Goal: Obtain resource: Download file/media

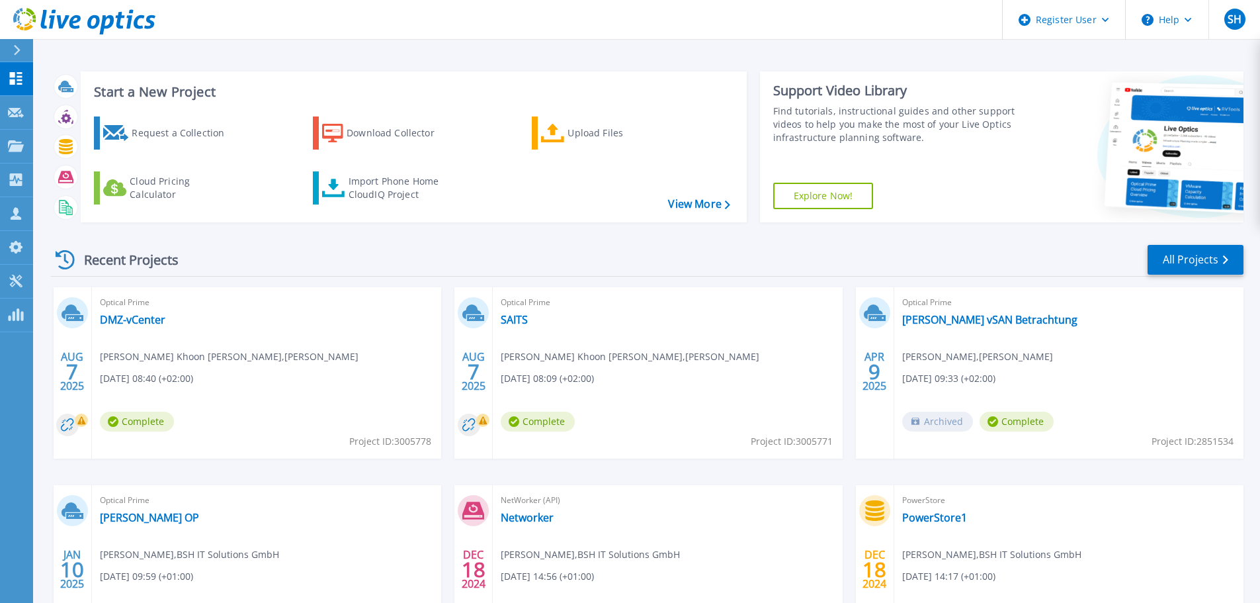
click at [82, 420] on rect at bounding box center [81, 419] width 13 height 13
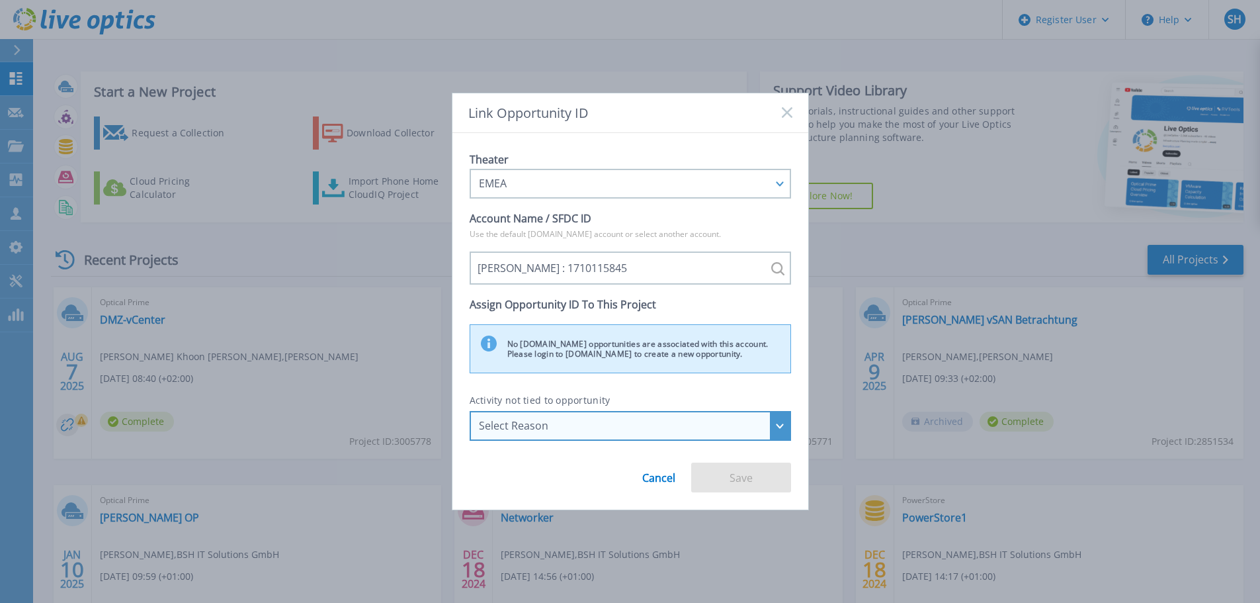
click at [720, 428] on div "Select Reason" at bounding box center [623, 425] width 288 height 12
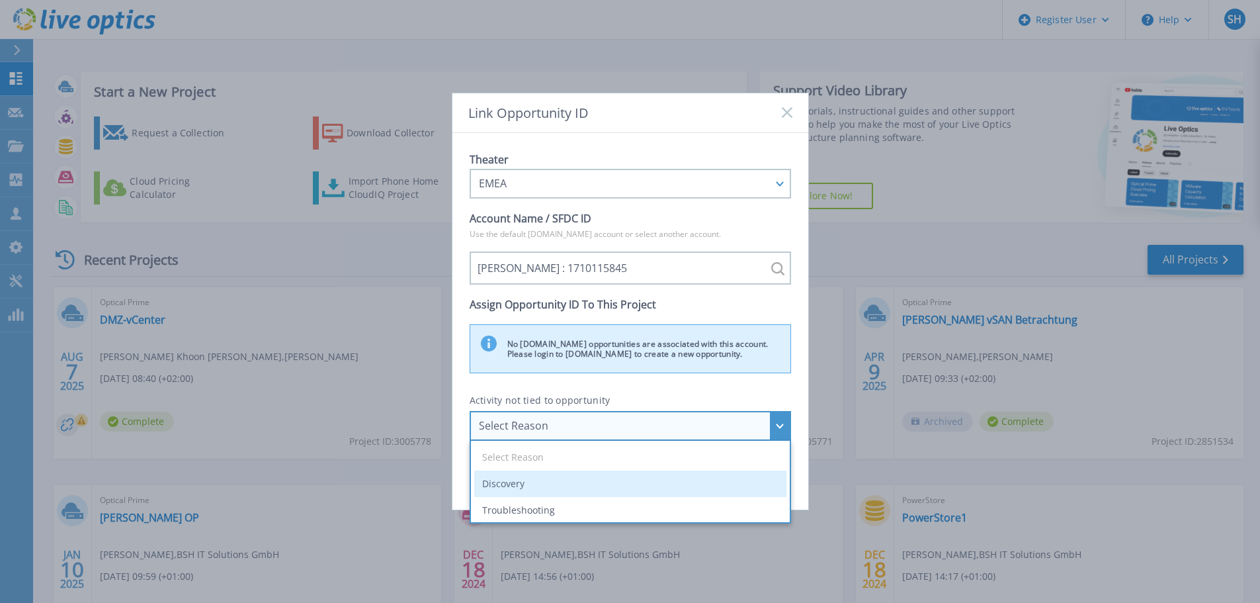
click at [560, 488] on li "Discovery" at bounding box center [630, 483] width 312 height 26
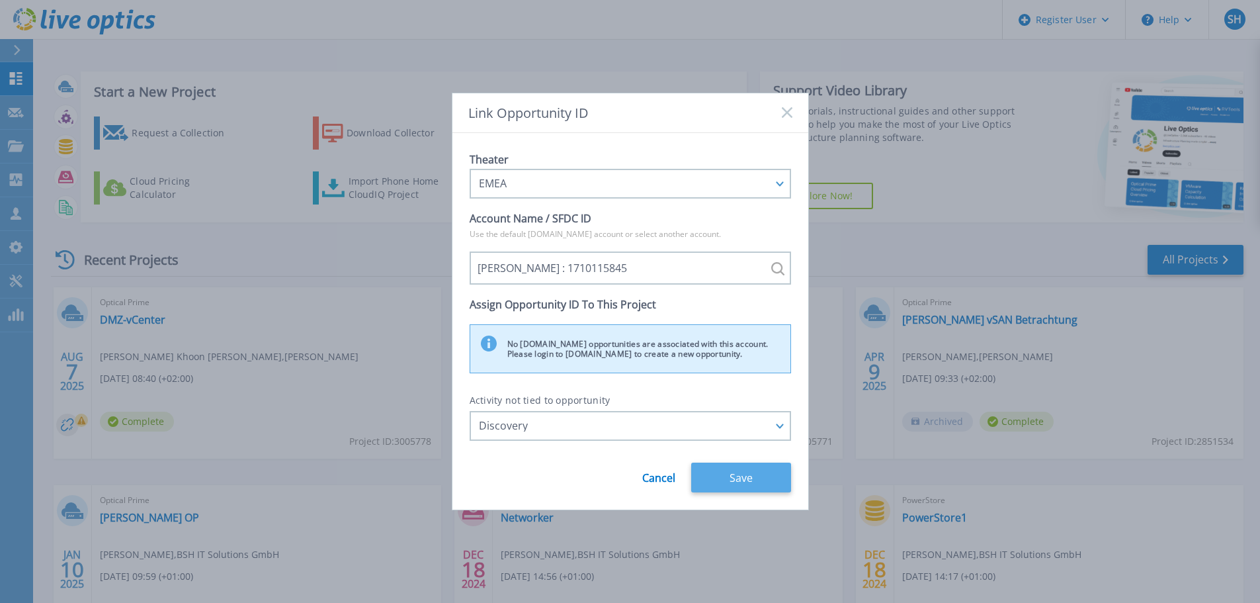
click at [746, 477] on button "Save" at bounding box center [741, 477] width 100 height 30
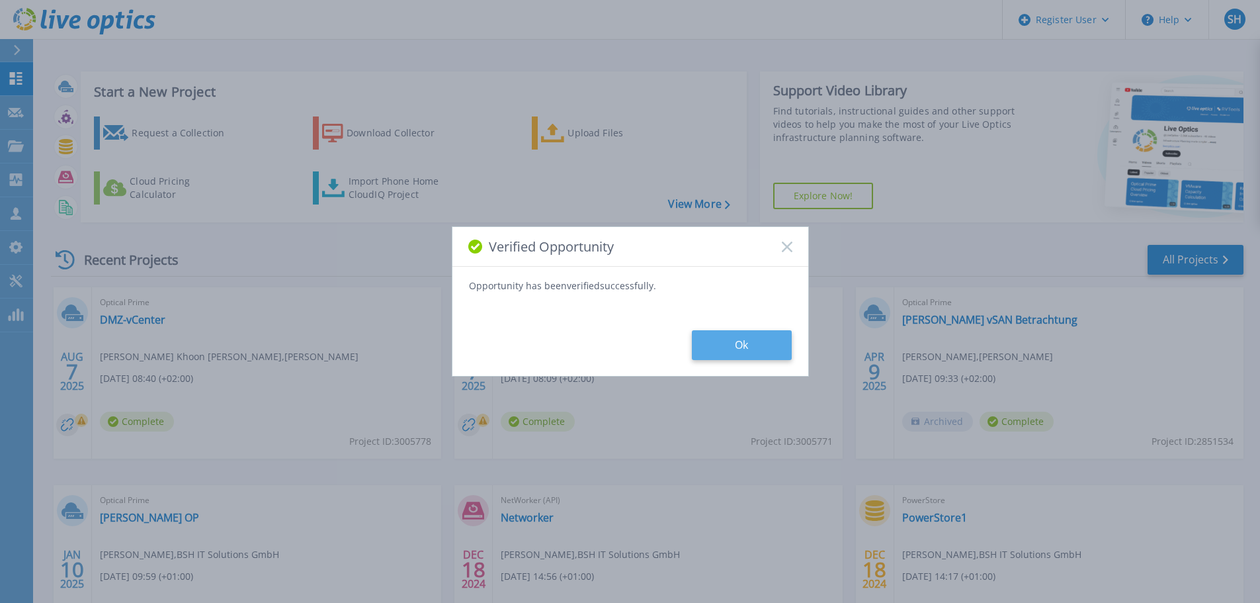
click at [758, 347] on button "Ok" at bounding box center [742, 345] width 100 height 30
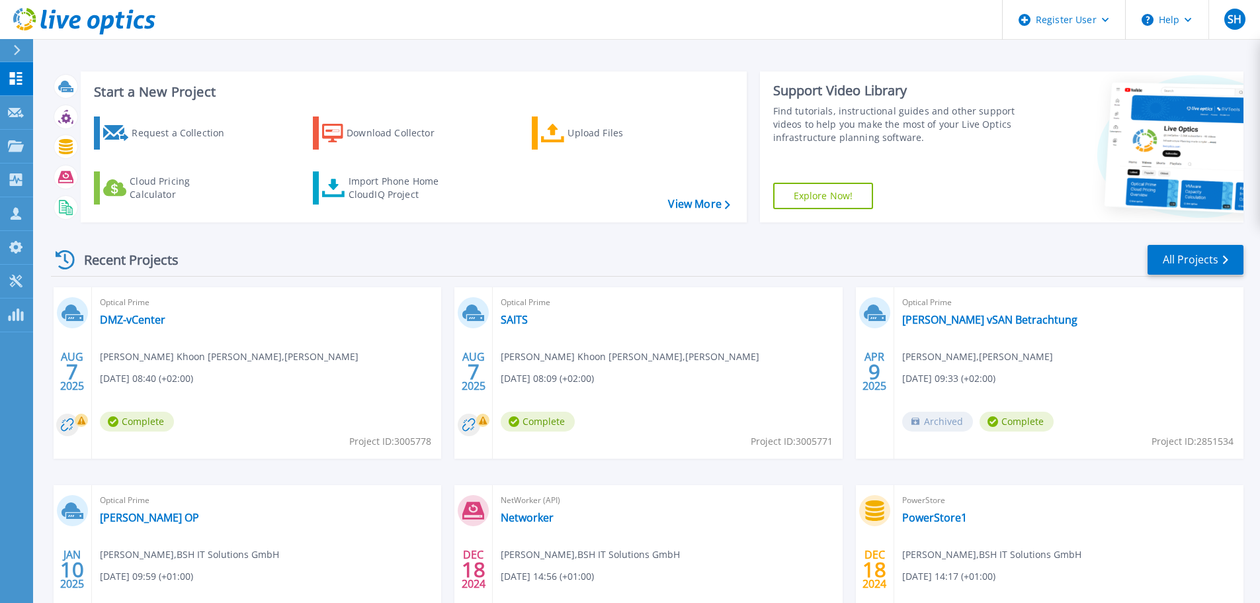
click at [311, 339] on div "Optical Prime DMZ-vCenter Guan Khoon Lee , Schott AG 08/07/2025, 08:40 (+02:00)…" at bounding box center [266, 372] width 349 height 171
click at [149, 322] on link "DMZ-vCenter" at bounding box center [132, 319] width 65 height 13
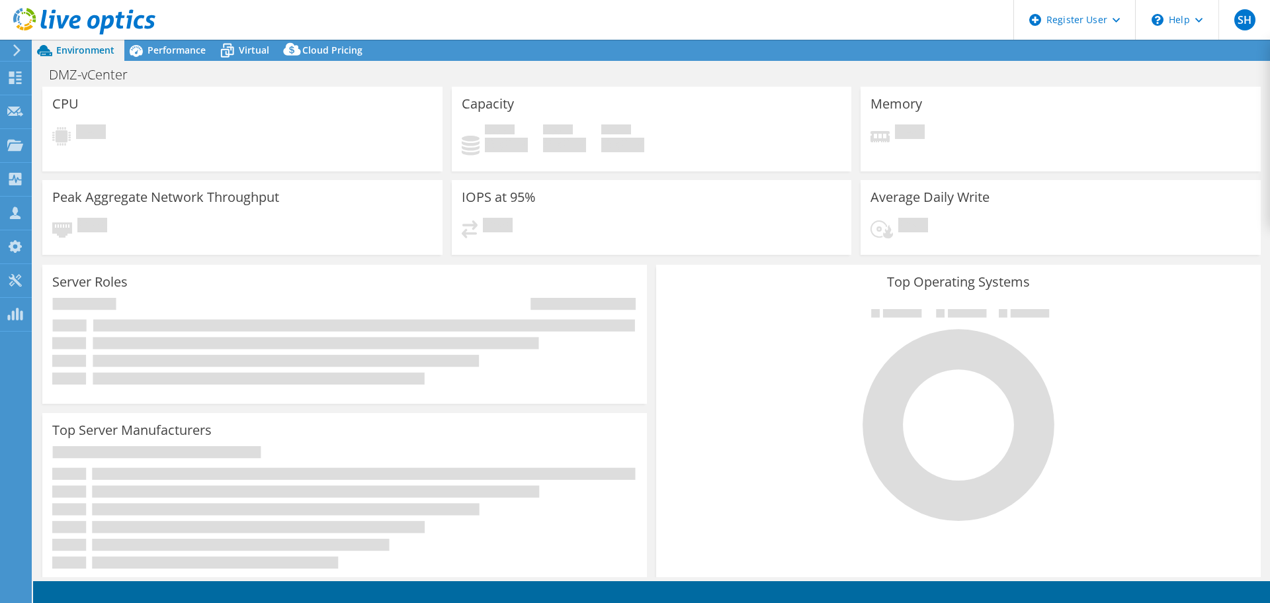
select select "USD"
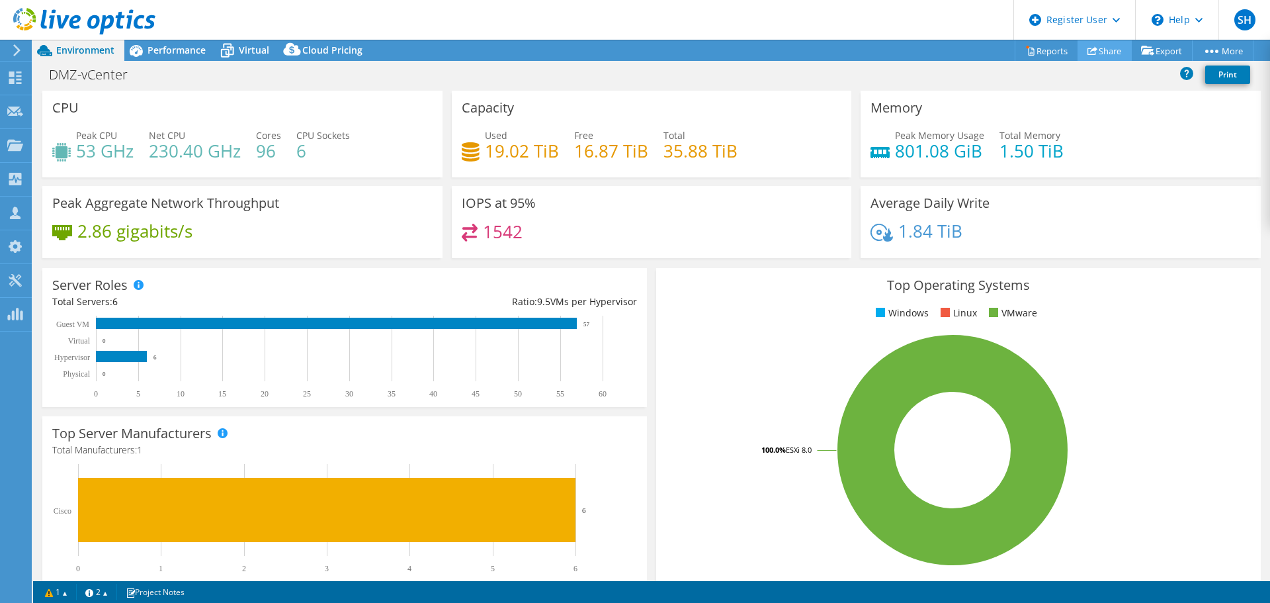
click at [1091, 52] on link "Share" at bounding box center [1104, 50] width 54 height 21
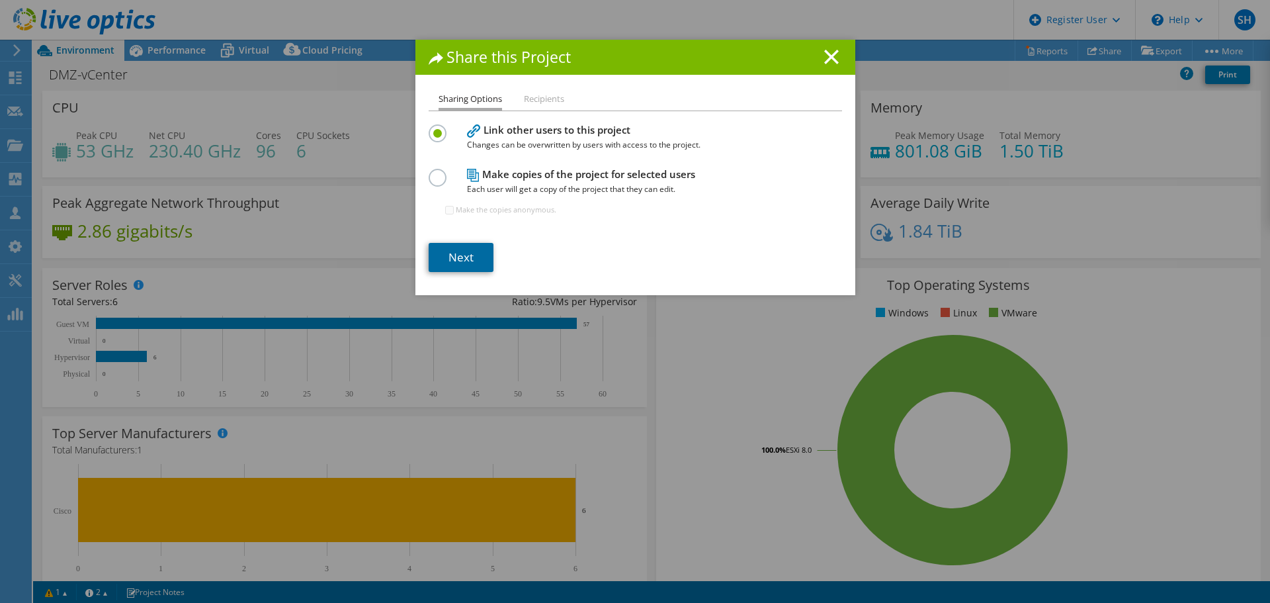
click at [462, 259] on link "Next" at bounding box center [461, 257] width 65 height 29
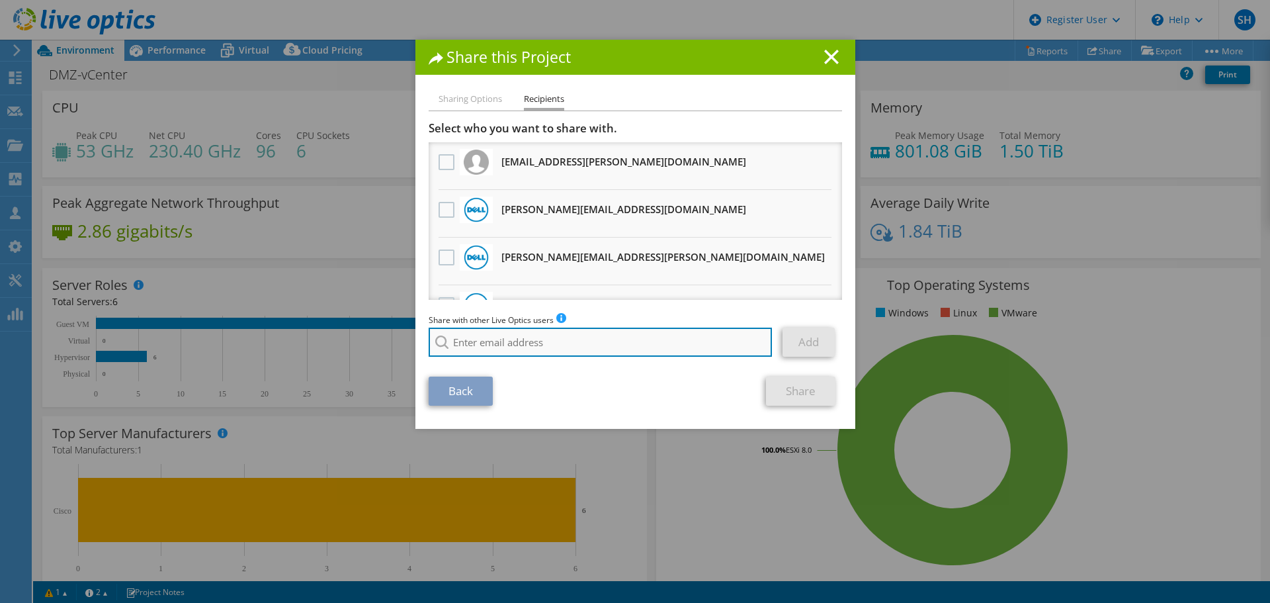
click at [507, 351] on input "search" at bounding box center [601, 341] width 344 height 29
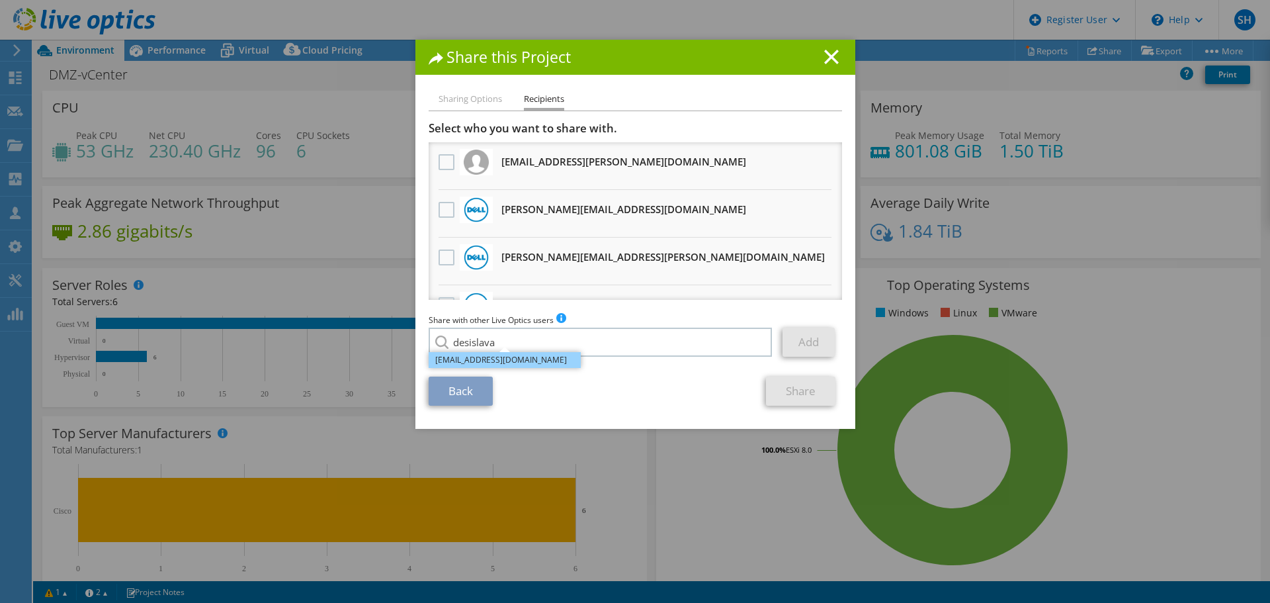
click at [507, 356] on li "[EMAIL_ADDRESS][DOMAIN_NAME]" at bounding box center [505, 360] width 152 height 16
type input "[EMAIL_ADDRESS][DOMAIN_NAME]"
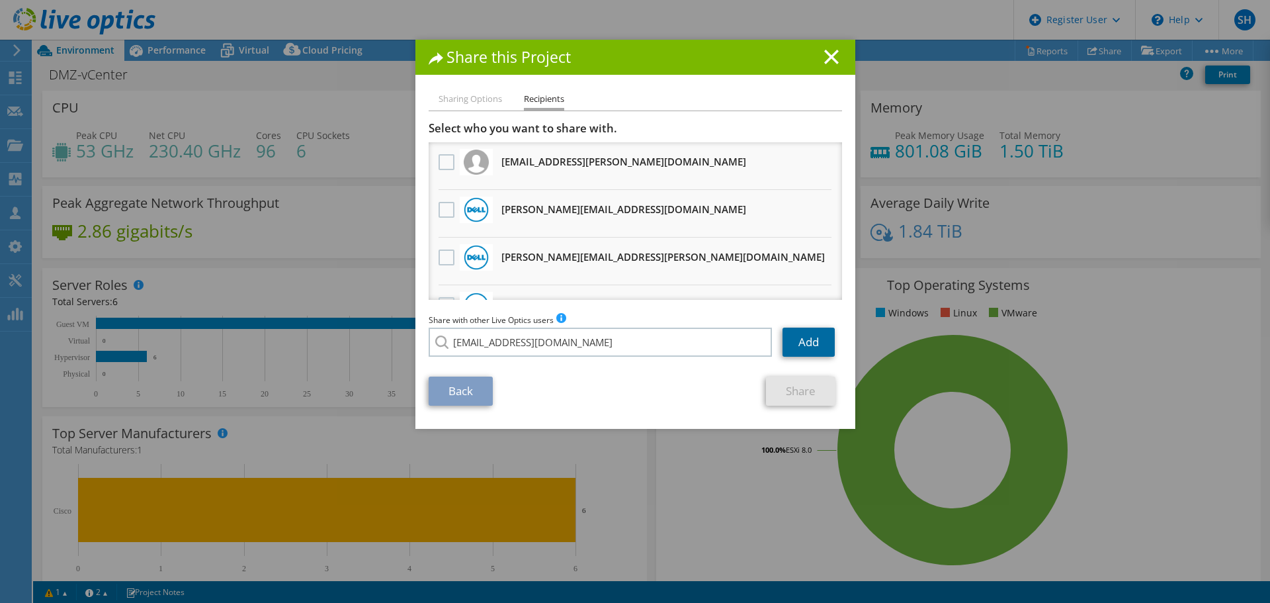
click at [813, 343] on link "Add" at bounding box center [808, 341] width 52 height 29
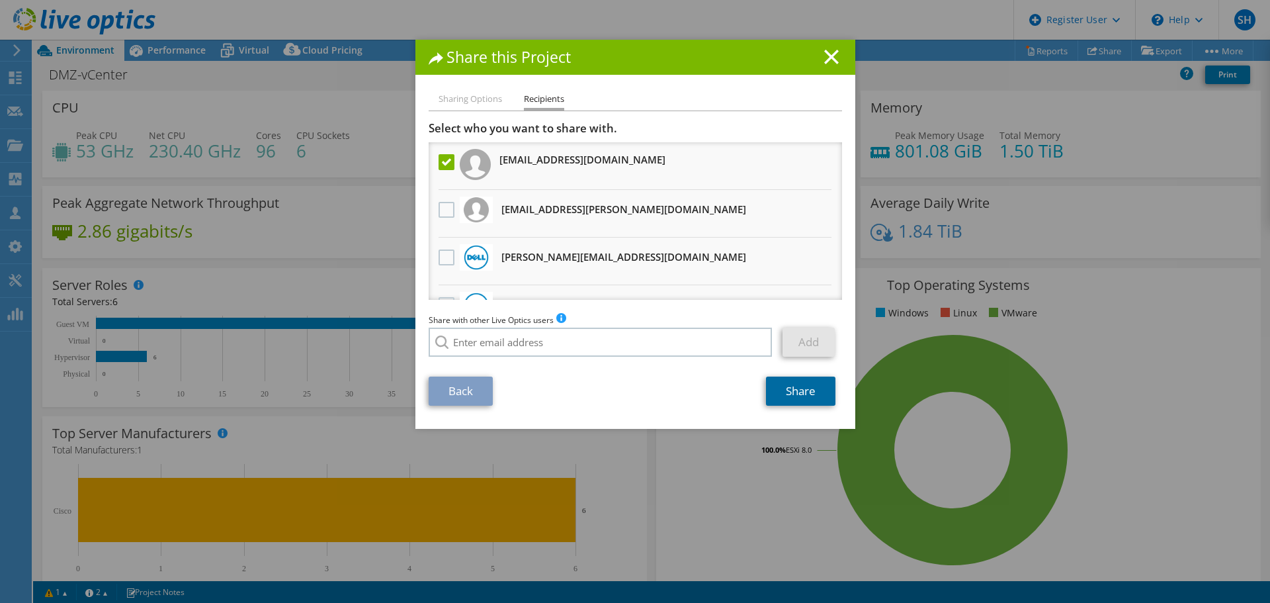
click at [804, 388] on link "Share" at bounding box center [800, 390] width 69 height 29
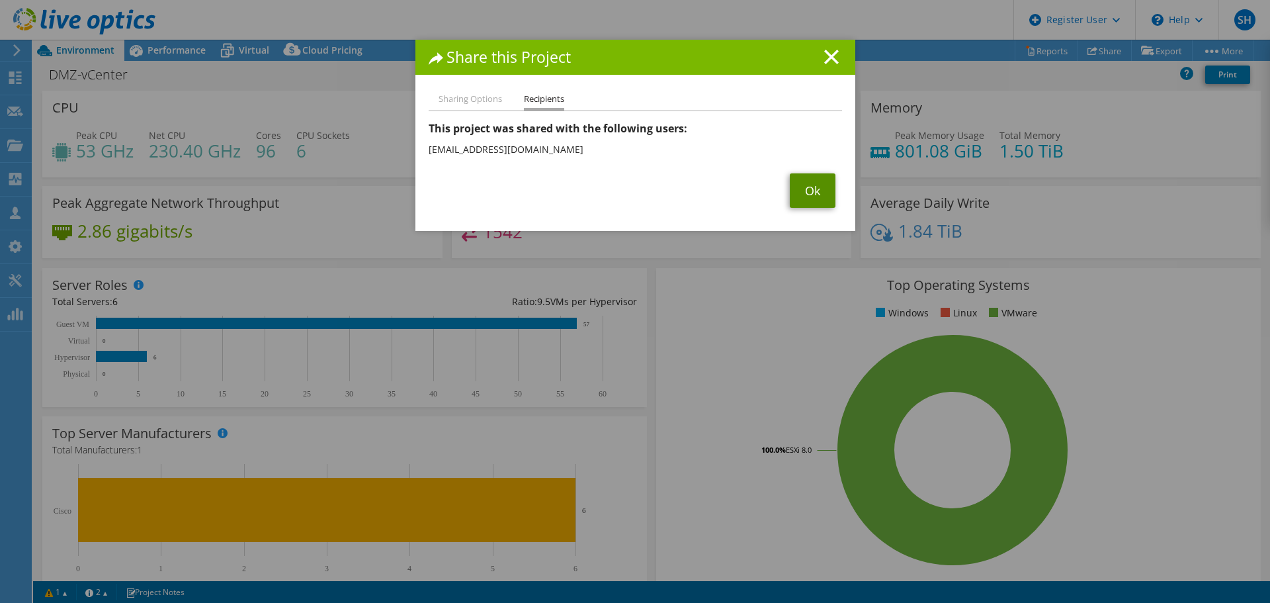
click at [808, 192] on link "Ok" at bounding box center [813, 190] width 46 height 34
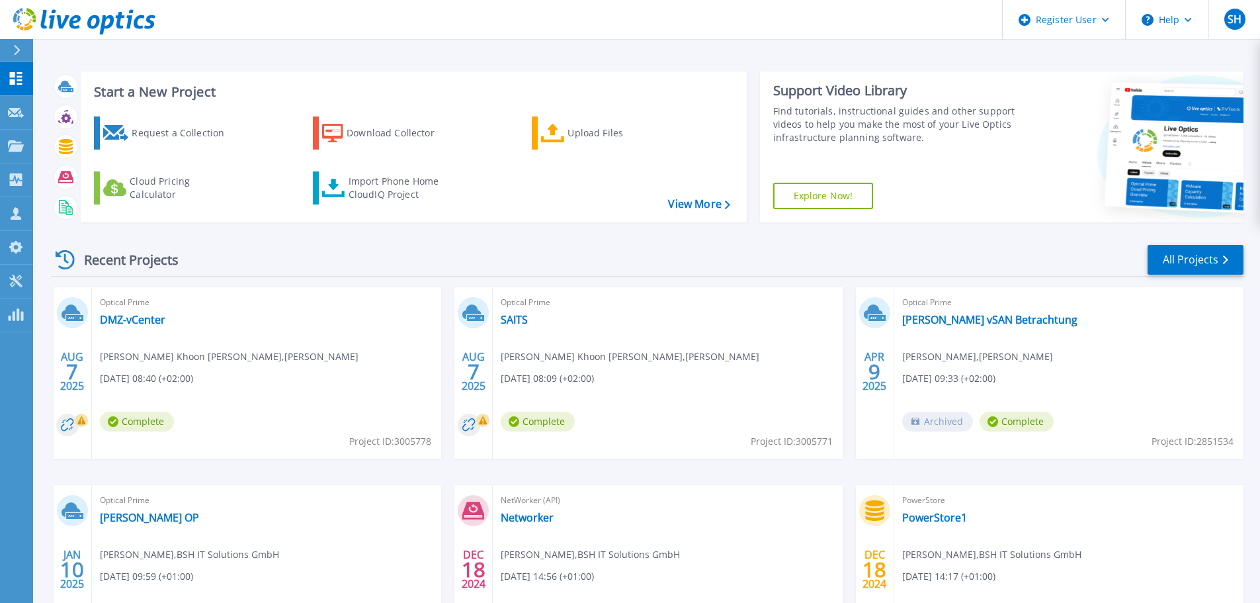
click at [649, 345] on div "Optical Prime SAITS Guan Khoon Lee , Schott AG 08/07/2025, 08:09 (+02:00) Compl…" at bounding box center [667, 372] width 349 height 171
click at [509, 320] on link "SAITS" at bounding box center [514, 319] width 27 height 13
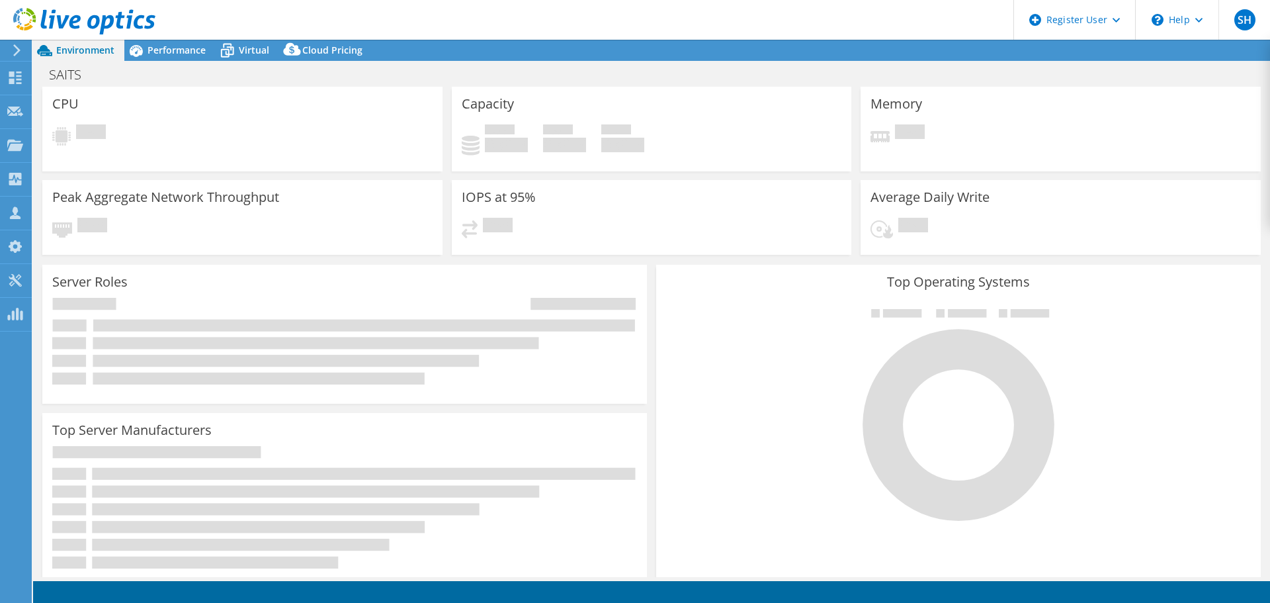
select select "USD"
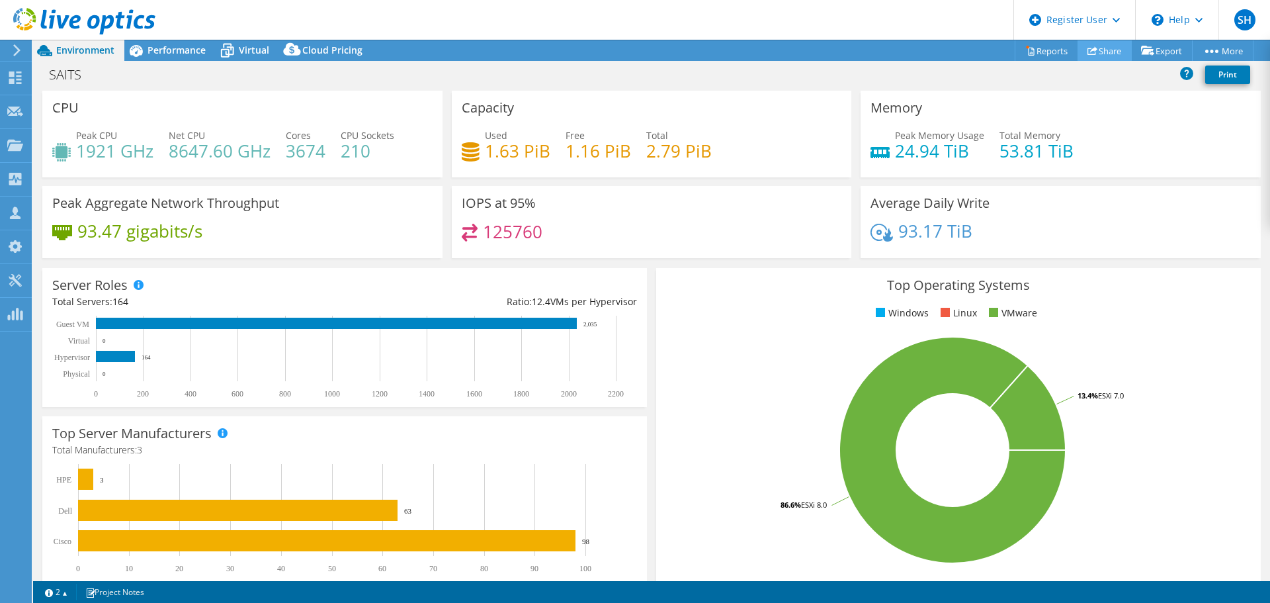
click at [1100, 51] on link "Share" at bounding box center [1104, 50] width 54 height 21
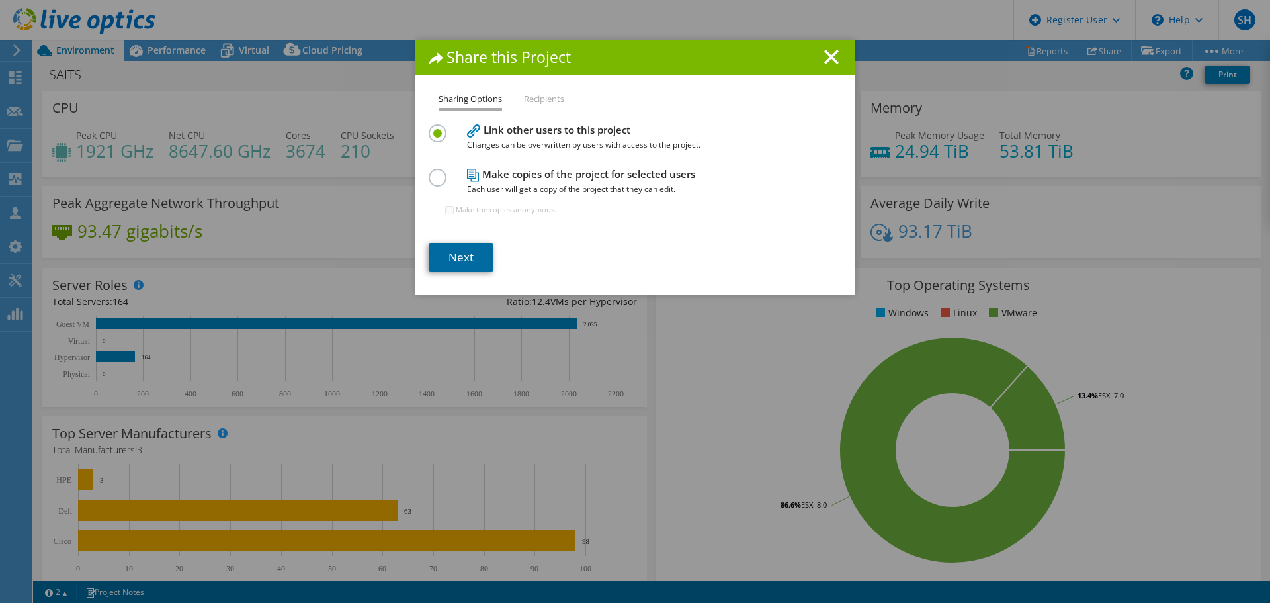
click at [464, 257] on link "Next" at bounding box center [461, 257] width 65 height 29
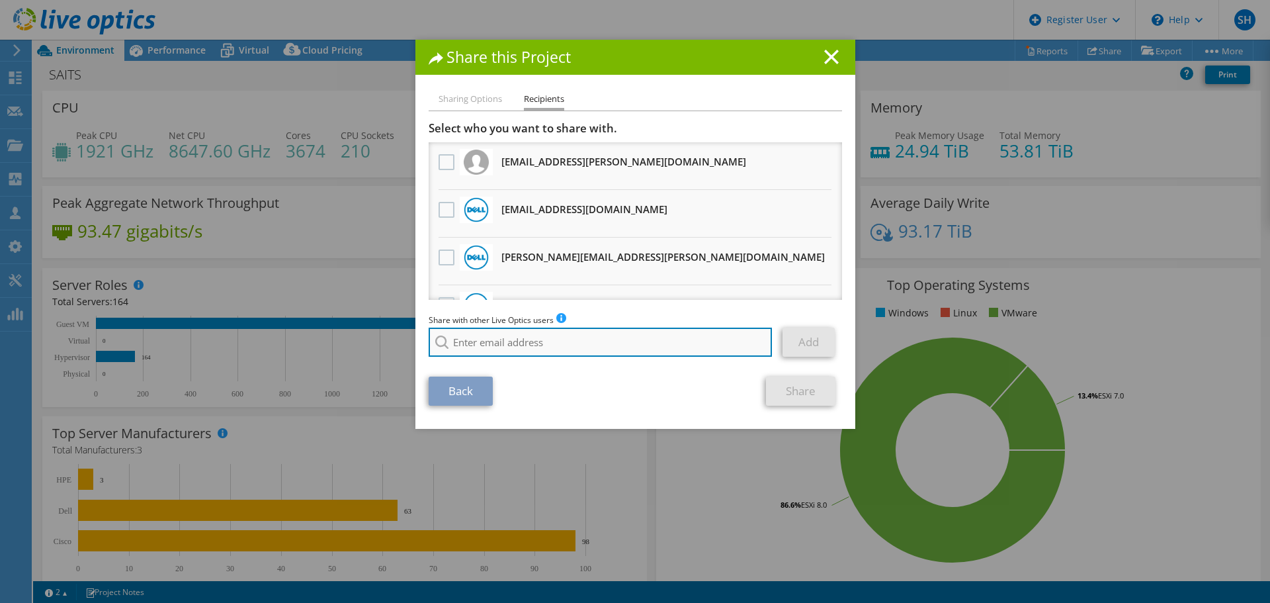
click at [476, 341] on input "search" at bounding box center [601, 341] width 344 height 29
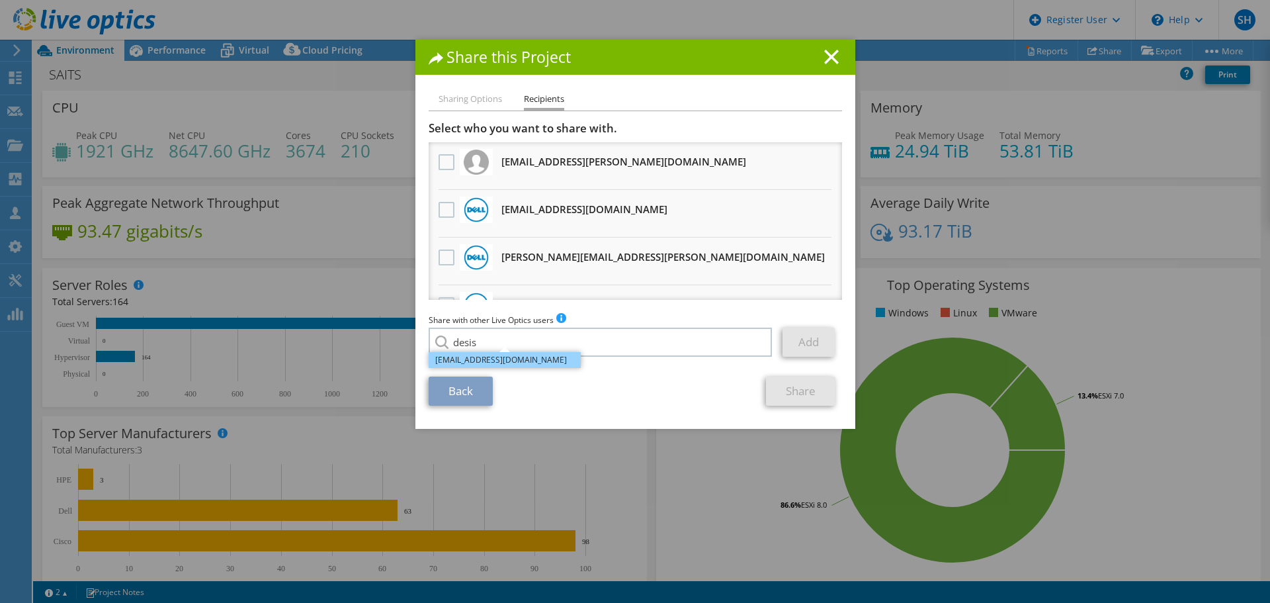
click at [484, 358] on li "Desislava.Hristova@dell.com" at bounding box center [505, 360] width 152 height 16
type input "Desislava.Hristova@dell.com"
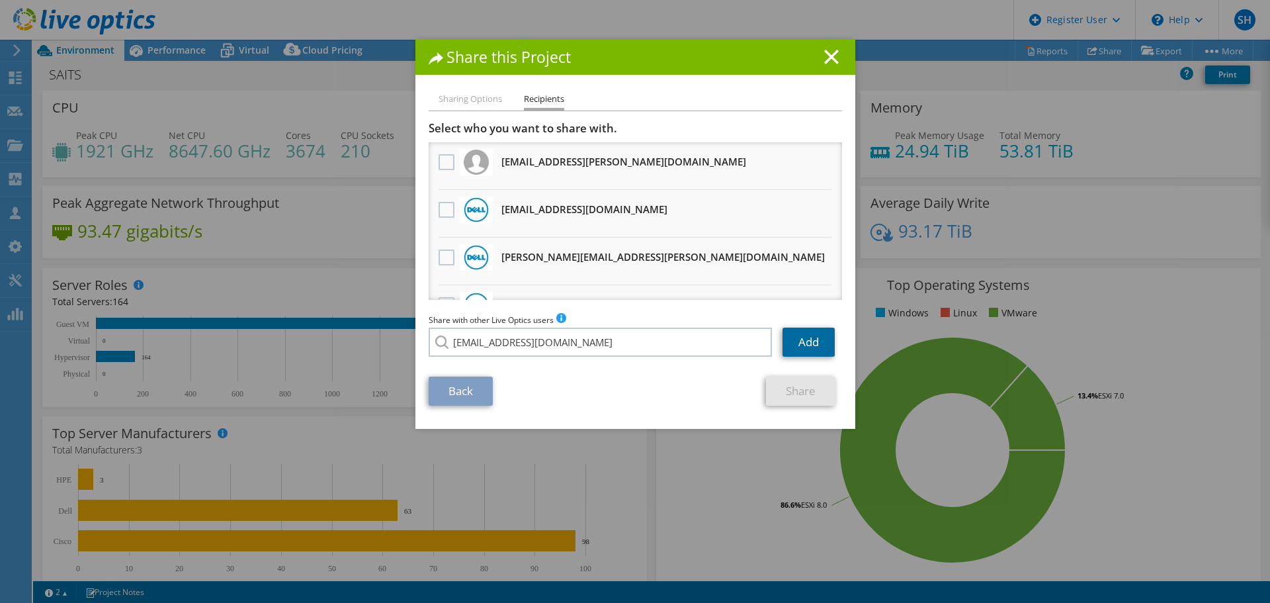
click at [800, 341] on link "Add" at bounding box center [808, 341] width 52 height 29
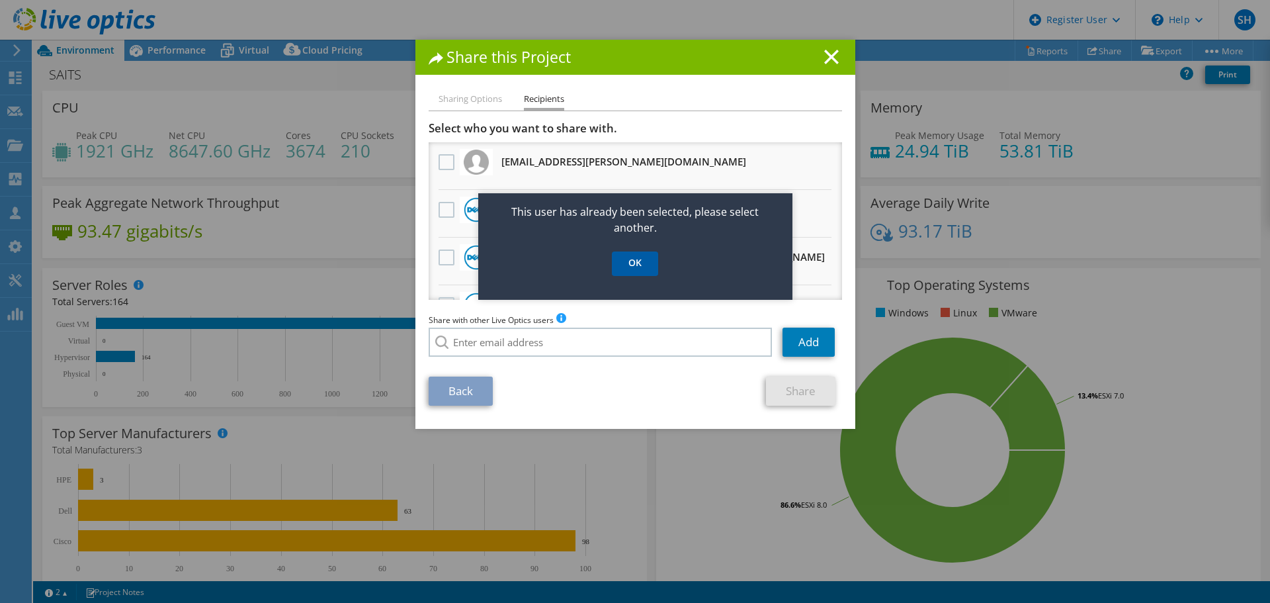
click at [638, 263] on link "OK" at bounding box center [635, 263] width 46 height 24
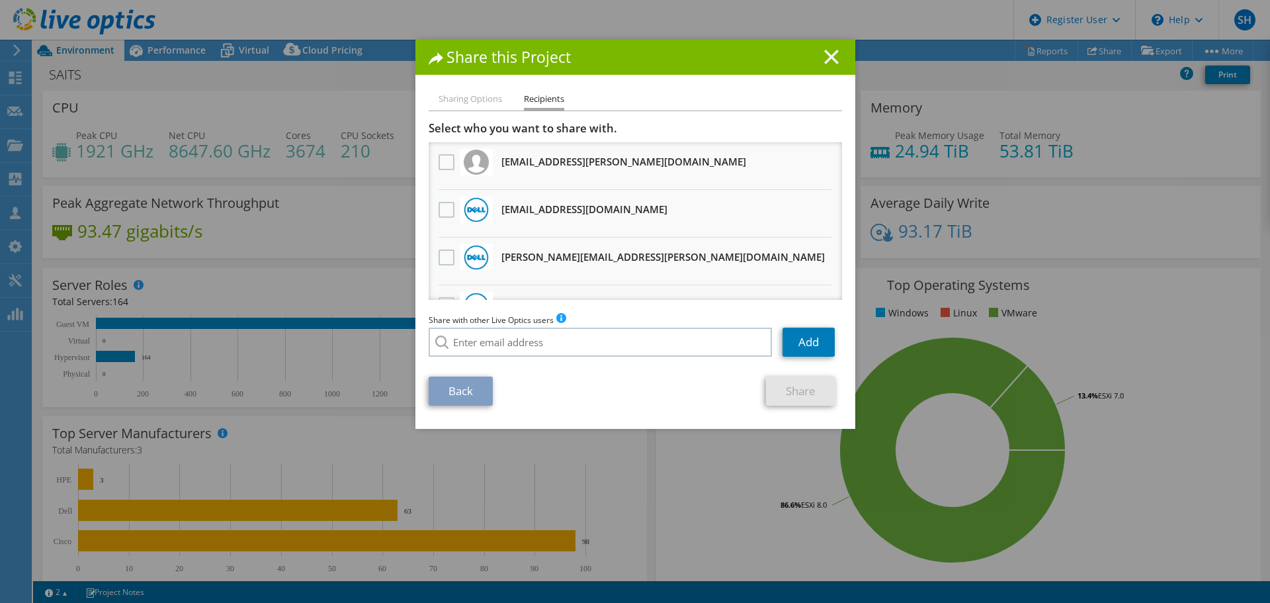
click at [828, 59] on line at bounding box center [831, 56] width 13 height 13
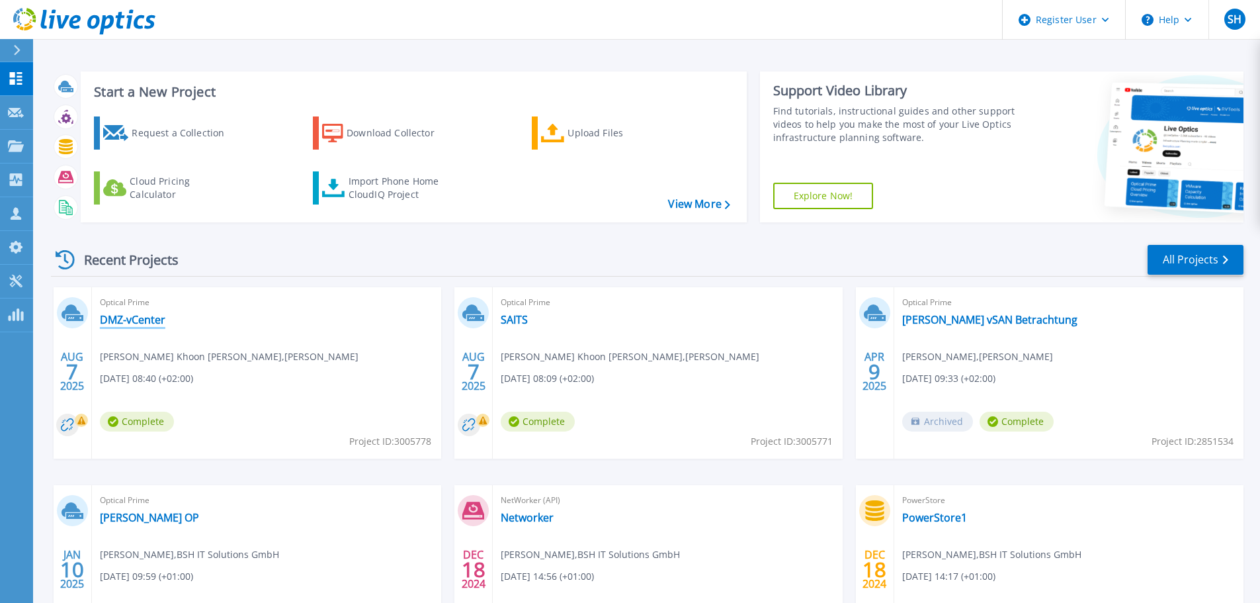
click at [146, 321] on link "DMZ-vCenter" at bounding box center [132, 319] width 65 height 13
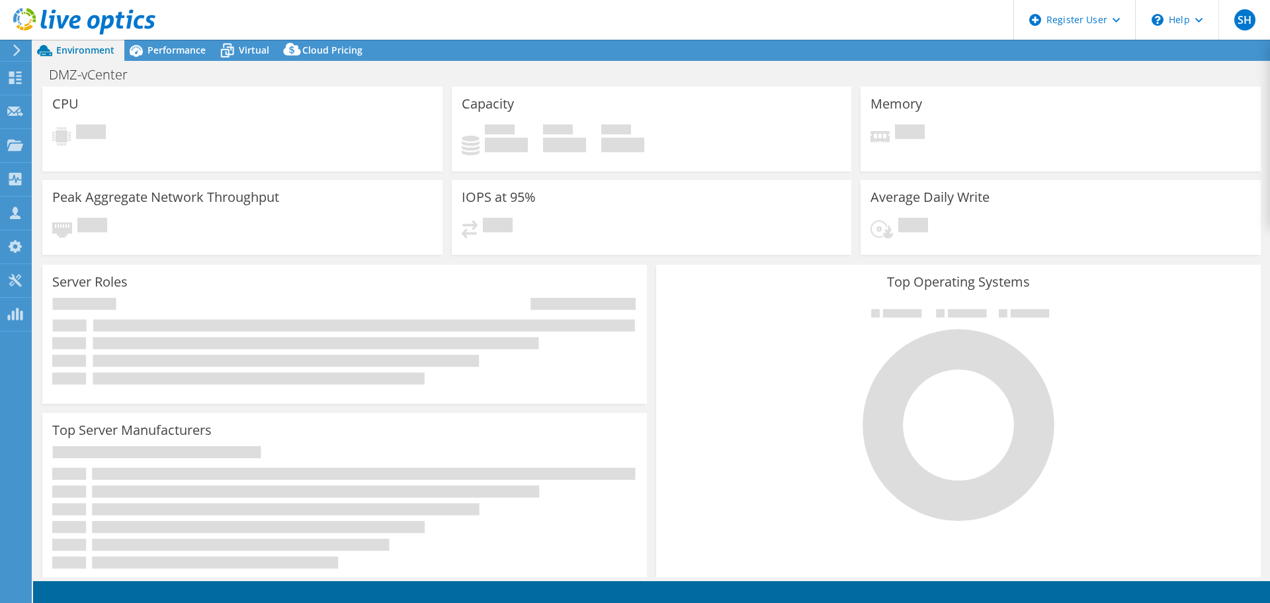
select select "USD"
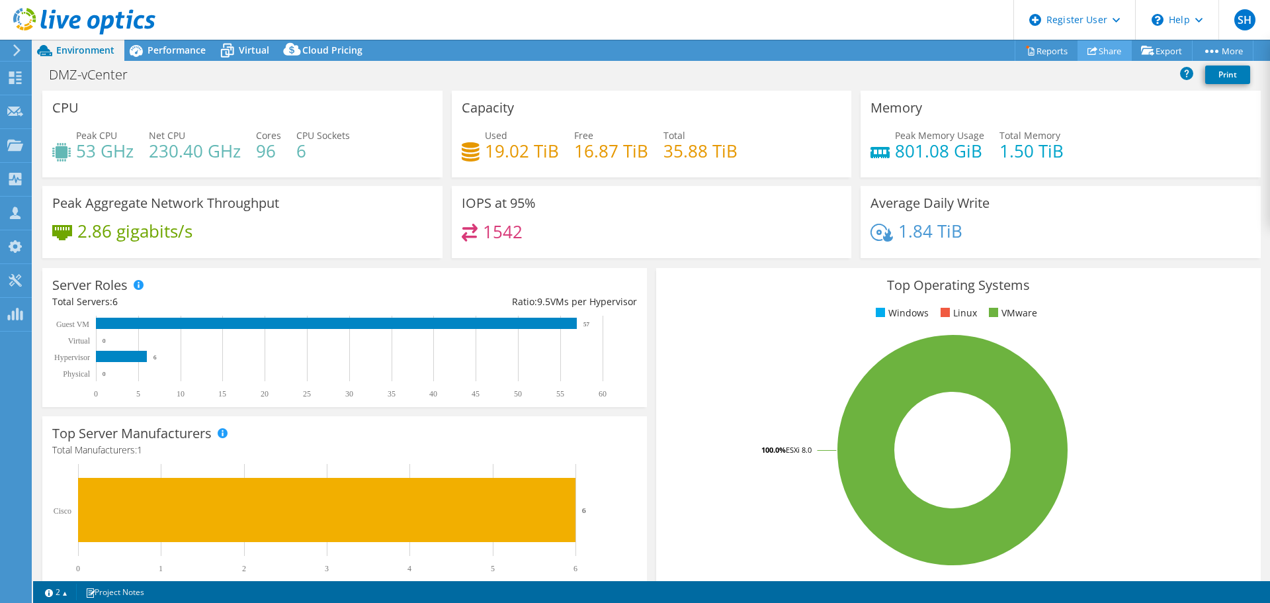
click at [1110, 54] on link "Share" at bounding box center [1104, 50] width 54 height 21
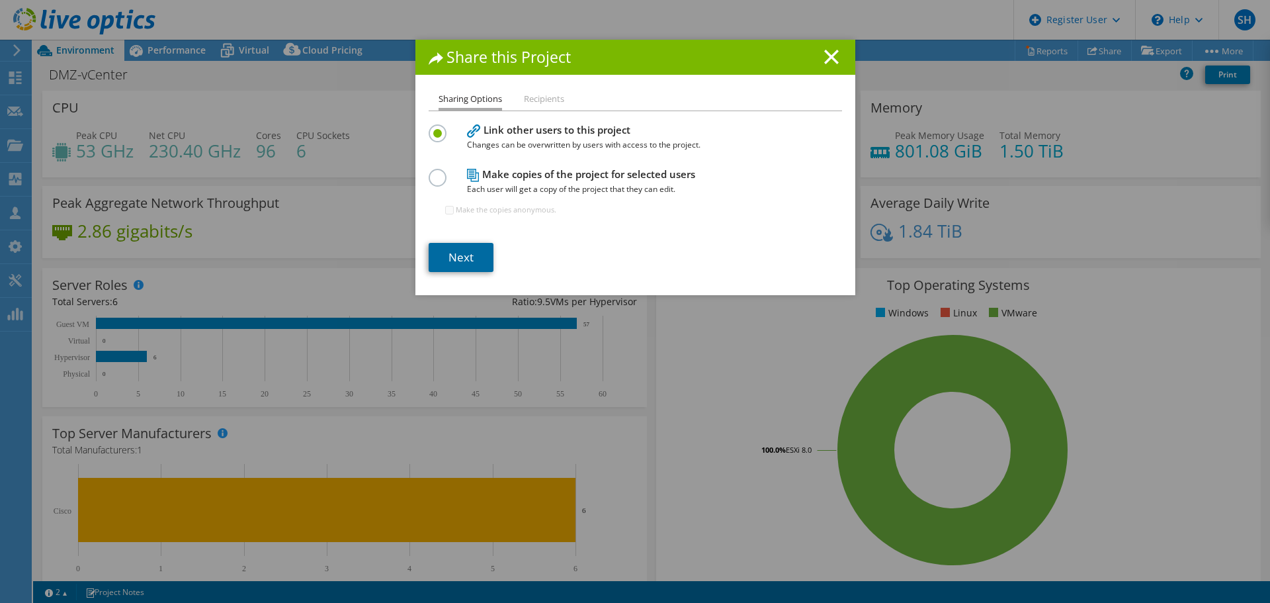
click at [461, 259] on link "Next" at bounding box center [461, 257] width 65 height 29
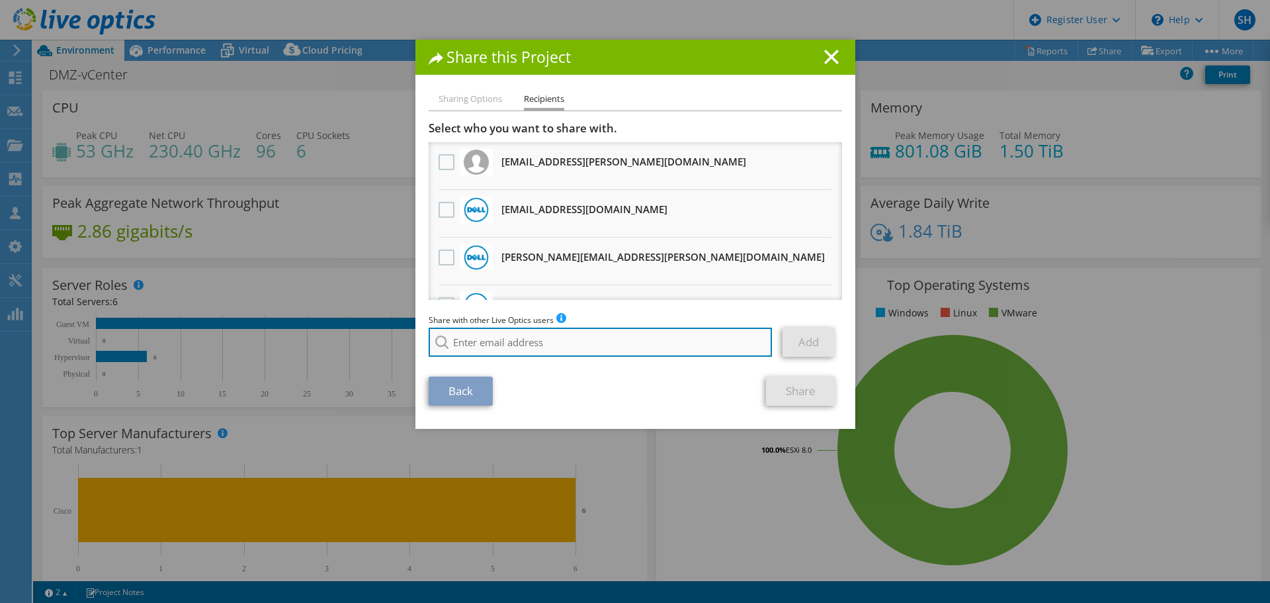
click at [486, 344] on input "search" at bounding box center [601, 341] width 344 height 29
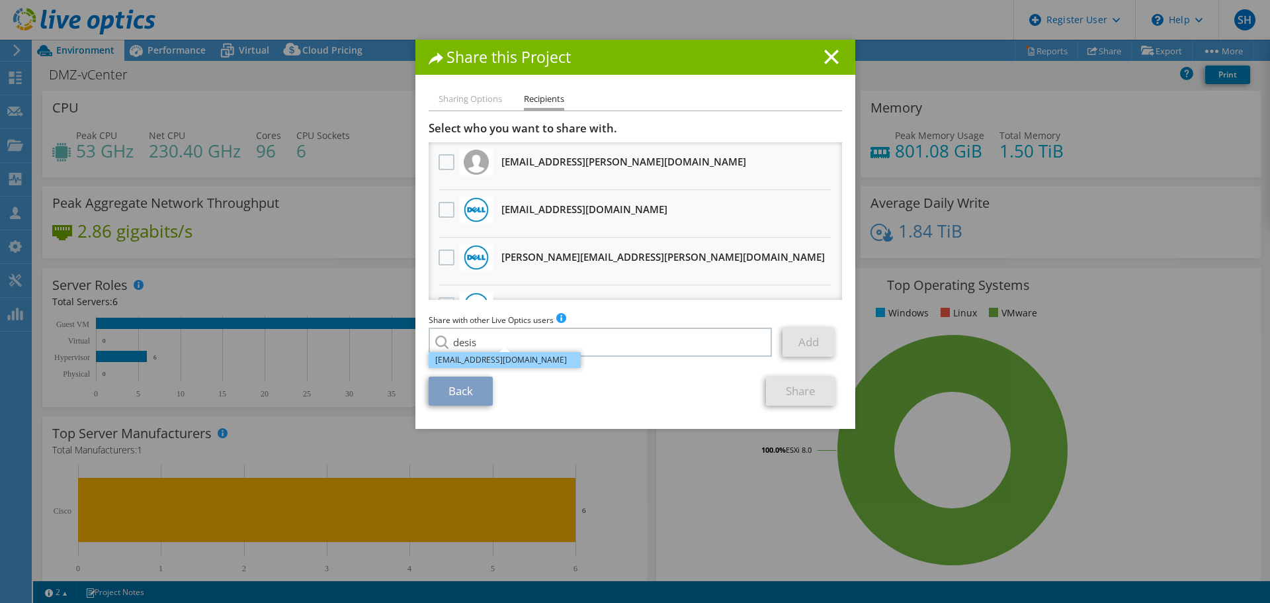
click at [491, 362] on li "[EMAIL_ADDRESS][DOMAIN_NAME]" at bounding box center [505, 360] width 152 height 16
type input "[EMAIL_ADDRESS][DOMAIN_NAME]"
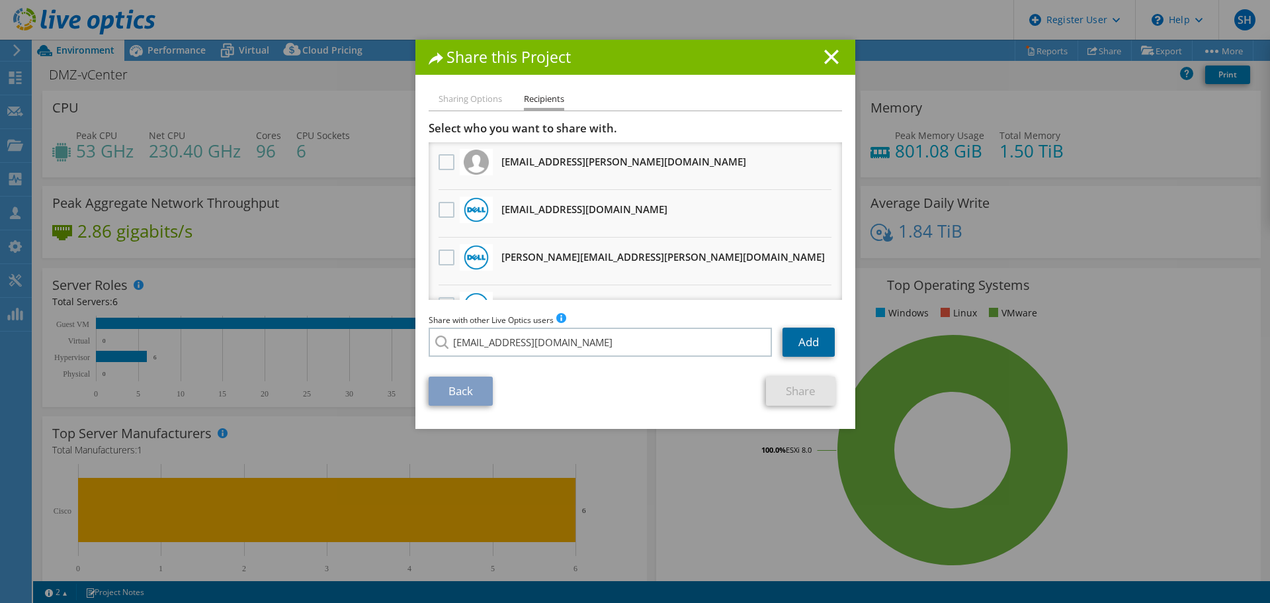
click at [813, 345] on link "Add" at bounding box center [808, 341] width 52 height 29
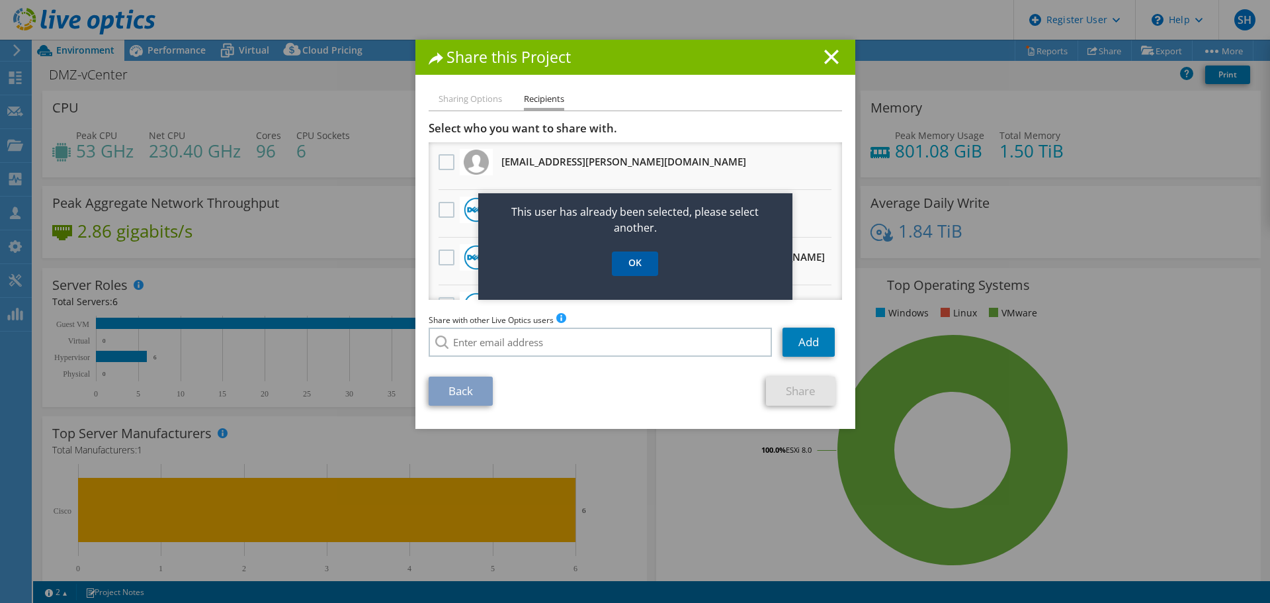
click at [638, 268] on link "OK" at bounding box center [635, 263] width 46 height 24
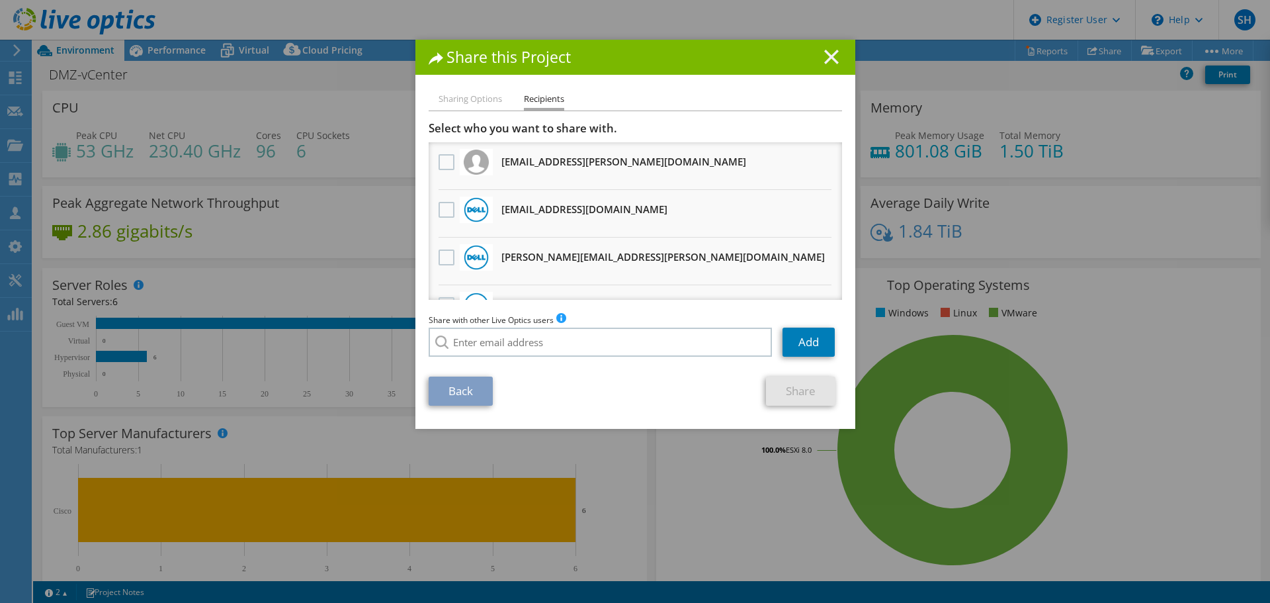
click at [831, 60] on icon at bounding box center [831, 57] width 15 height 15
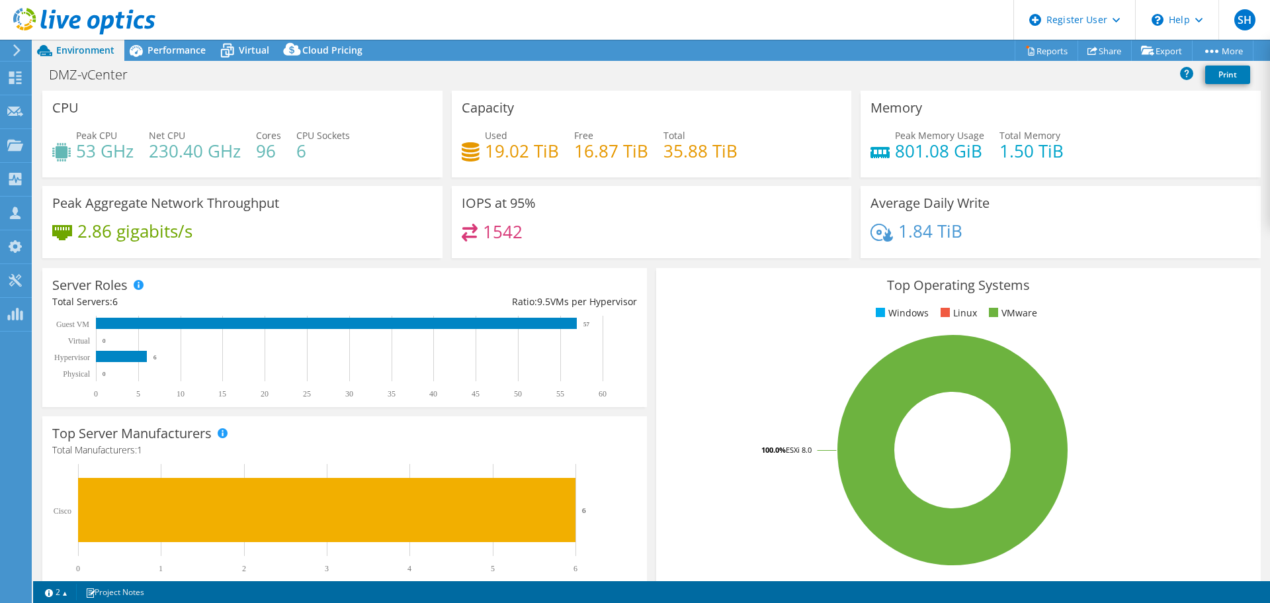
click at [27, 17] on icon at bounding box center [84, 21] width 142 height 27
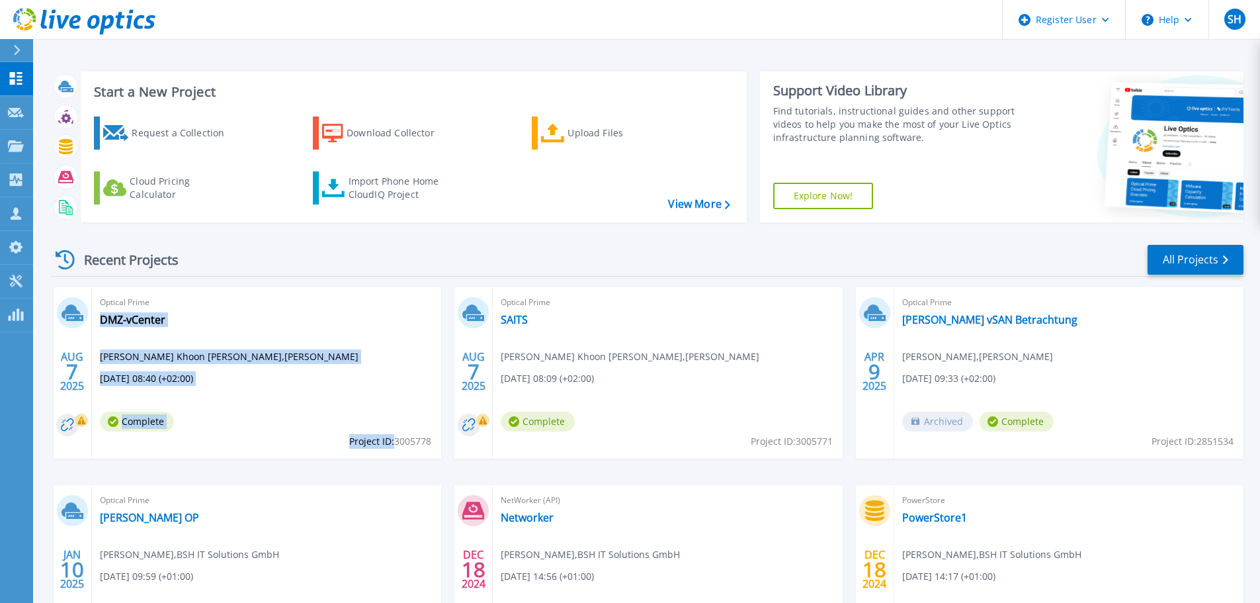
drag, startPoint x: 347, startPoint y: 444, endPoint x: 391, endPoint y: 439, distance: 44.6
click at [391, 439] on div "Optical Prime DMZ-vCenter Guan Khoon Lee , Schott AG 08/07/2025, 08:40 (+02:00)…" at bounding box center [266, 372] width 349 height 171
click at [394, 416] on div "Optical Prime DMZ-vCenter Guan Khoon Lee , Schott AG 08/07/2025, 08:40 (+02:00)…" at bounding box center [266, 372] width 349 height 171
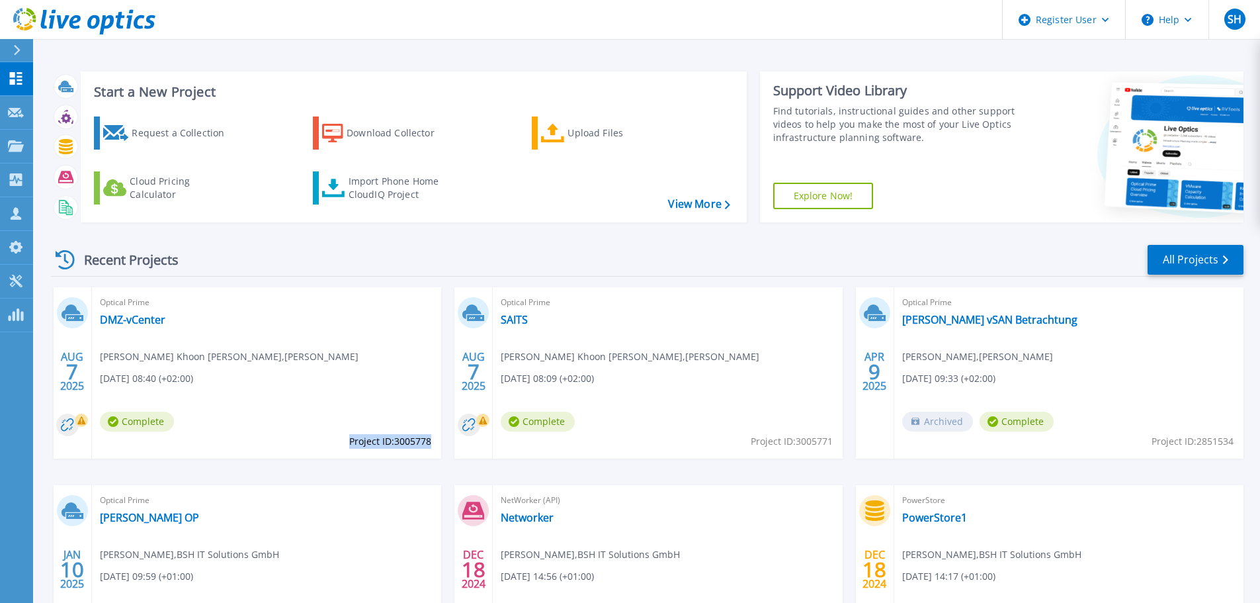
drag, startPoint x: 350, startPoint y: 440, endPoint x: 430, endPoint y: 440, distance: 80.0
click at [430, 440] on span "Project ID: 3005778" at bounding box center [390, 441] width 82 height 15
copy span "Project ID: 3005778"
click at [148, 317] on link "DMZ-vCenter" at bounding box center [132, 319] width 65 height 13
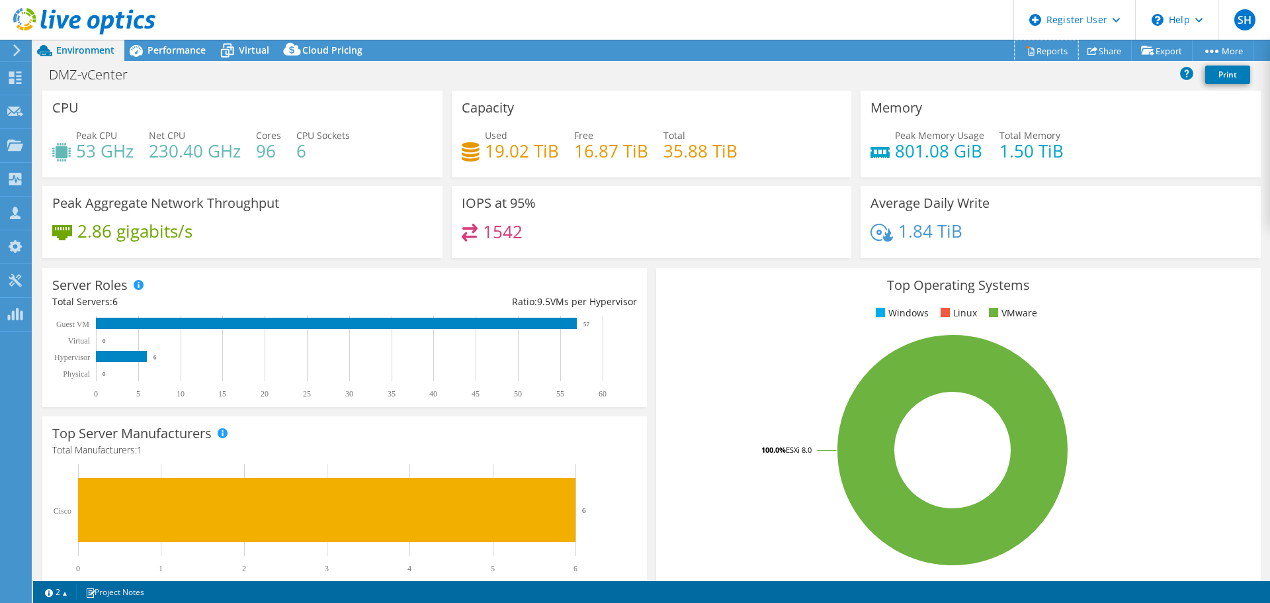
click at [1048, 54] on link "Reports" at bounding box center [1046, 50] width 63 height 21
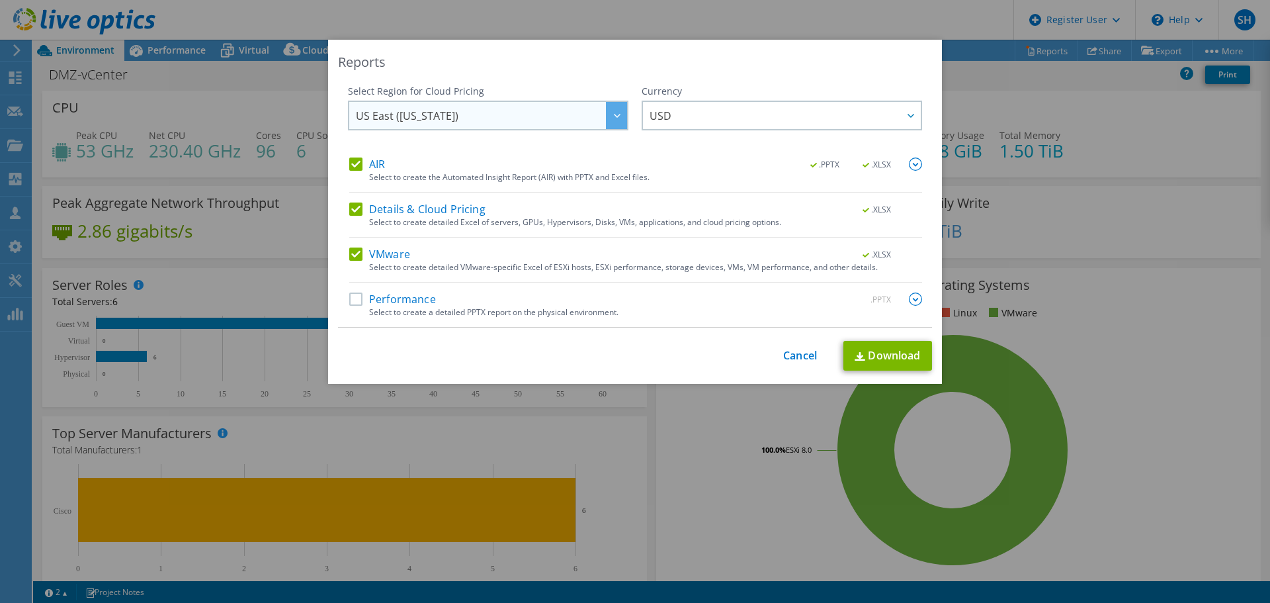
click at [610, 119] on div at bounding box center [616, 115] width 21 height 27
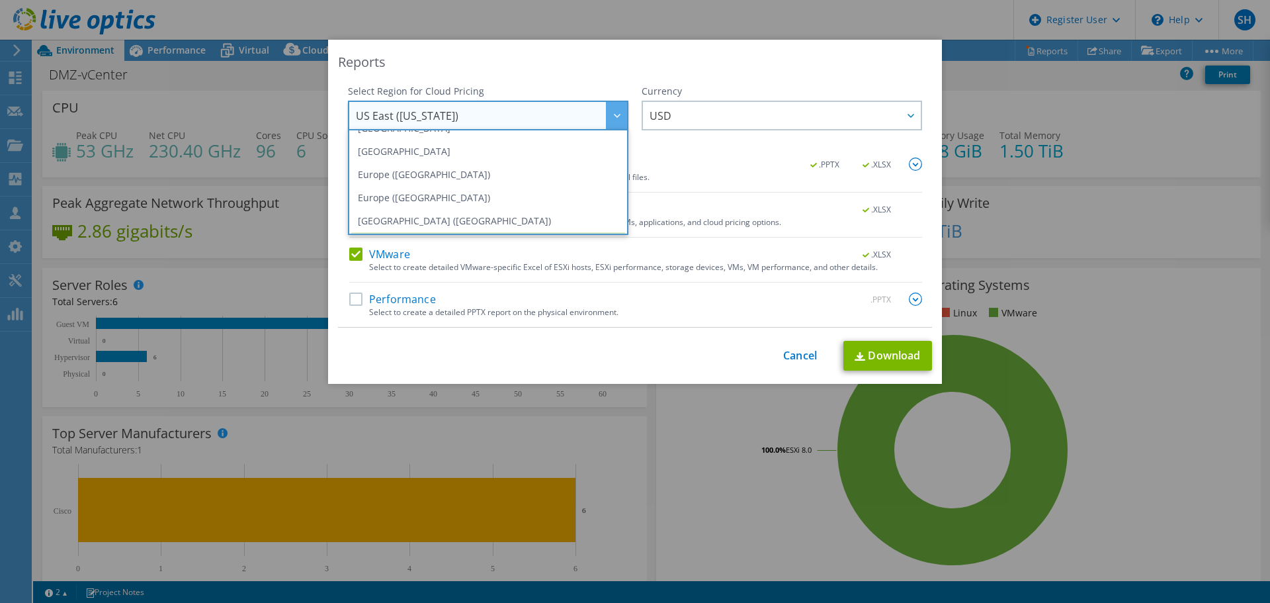
scroll to position [132, 0]
click at [522, 169] on li "Europe (Frankfurt)" at bounding box center [488, 173] width 274 height 23
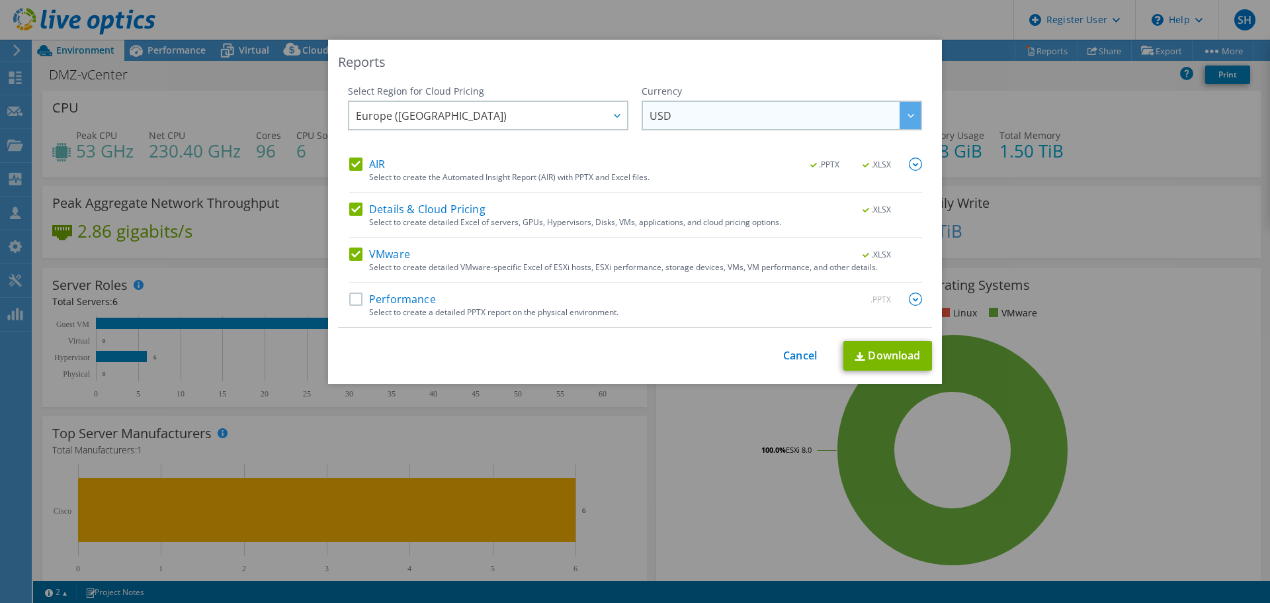
click at [765, 118] on span "USD" at bounding box center [784, 115] width 271 height 27
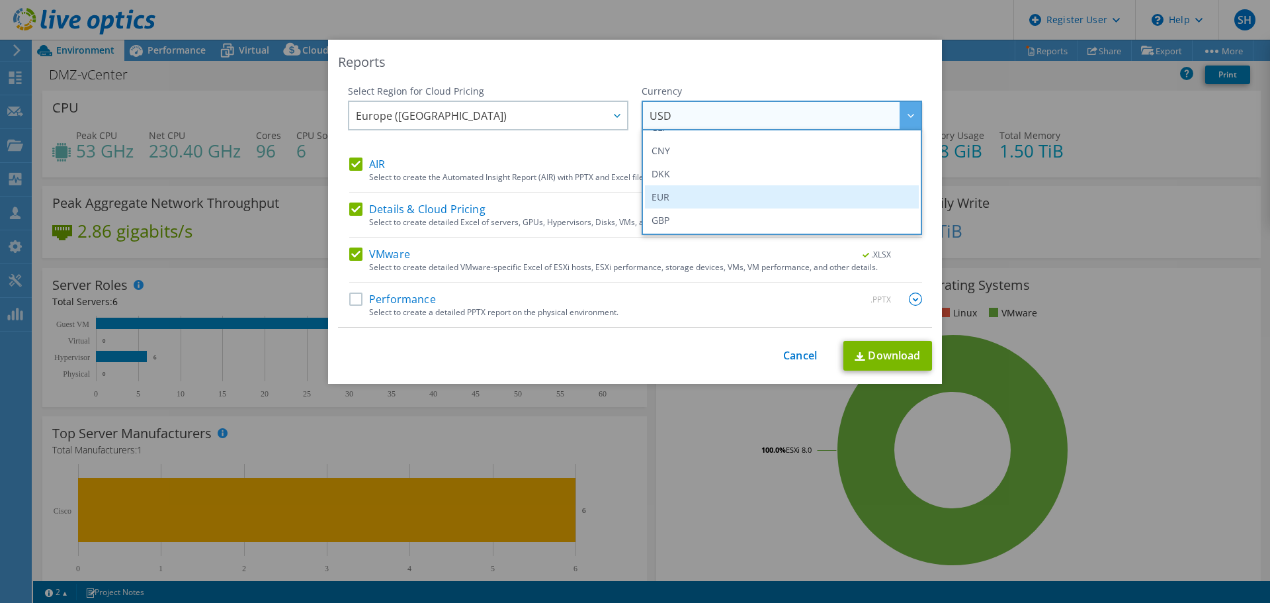
click at [747, 192] on li "EUR" at bounding box center [782, 196] width 274 height 23
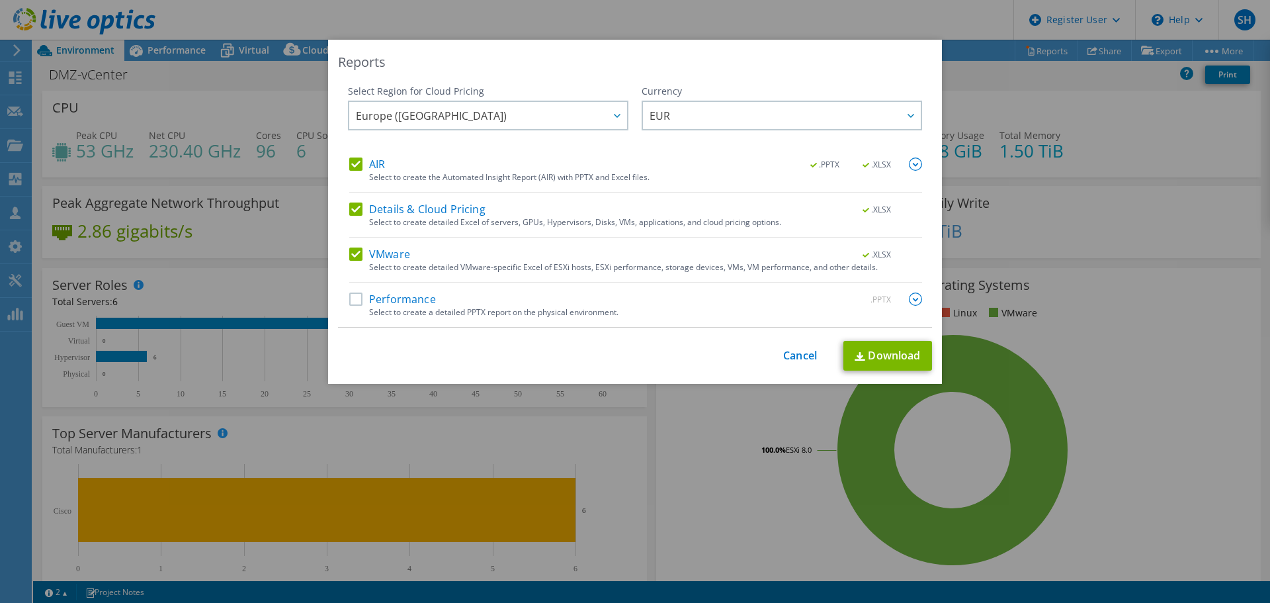
click at [353, 300] on label "Performance" at bounding box center [392, 298] width 87 height 13
click at [0, 0] on input "Performance" at bounding box center [0, 0] width 0 height 0
click at [899, 358] on link "Download" at bounding box center [887, 356] width 89 height 30
click at [801, 356] on link "Cancel" at bounding box center [800, 355] width 34 height 13
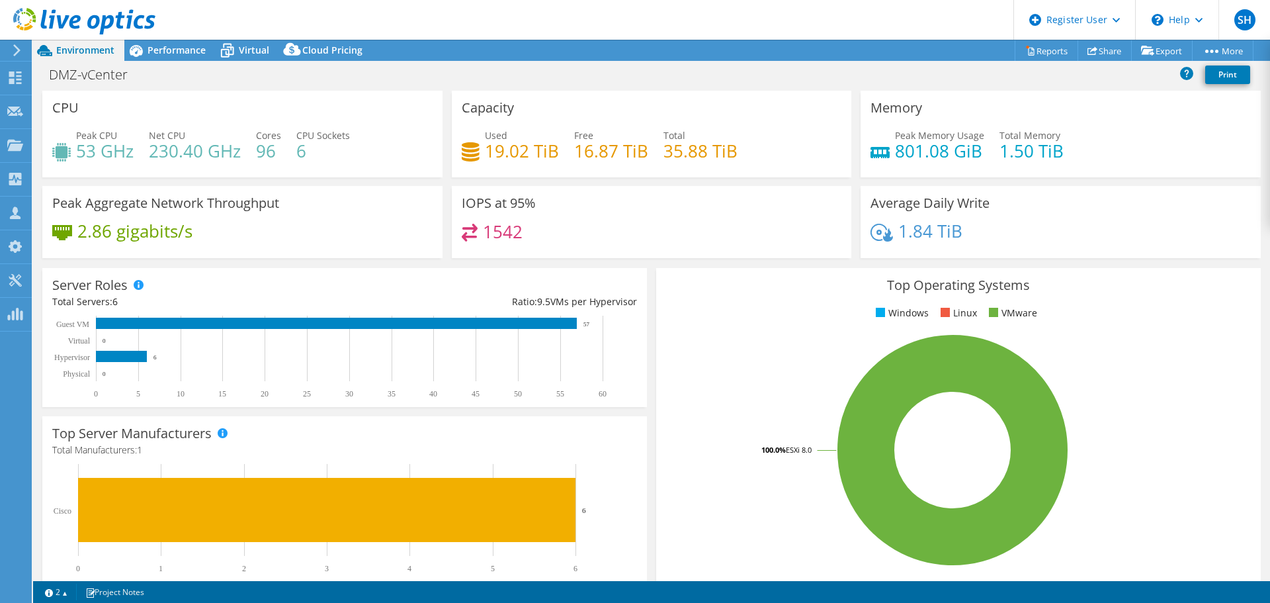
click at [27, 19] on icon at bounding box center [84, 21] width 142 height 27
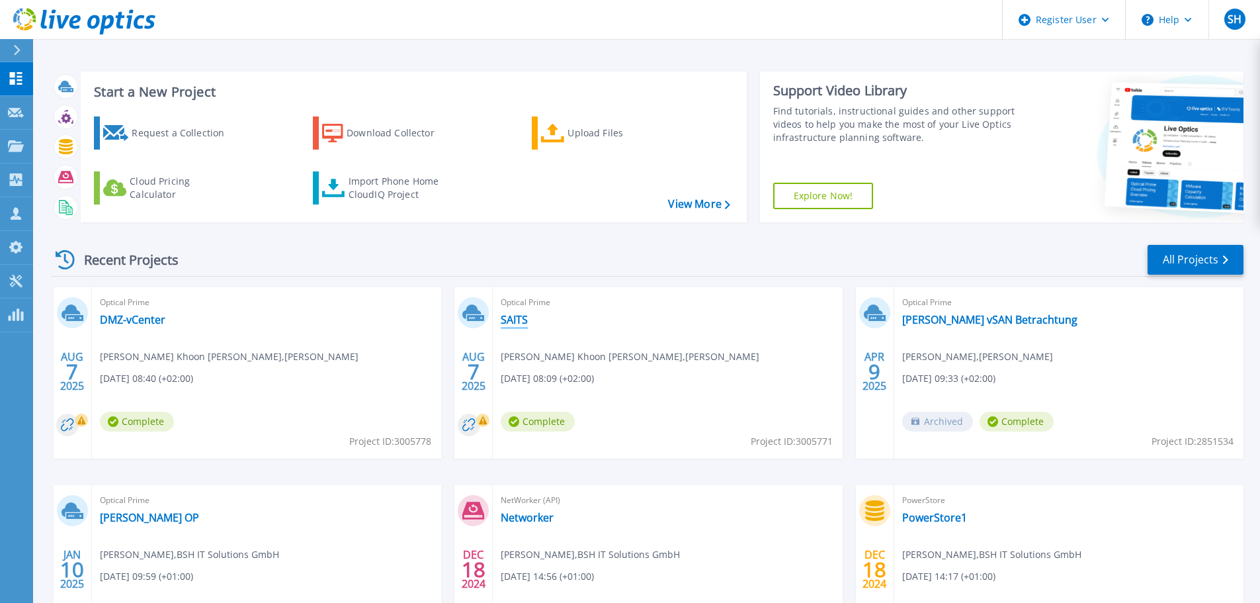
click at [517, 325] on link "SAITS" at bounding box center [514, 319] width 27 height 13
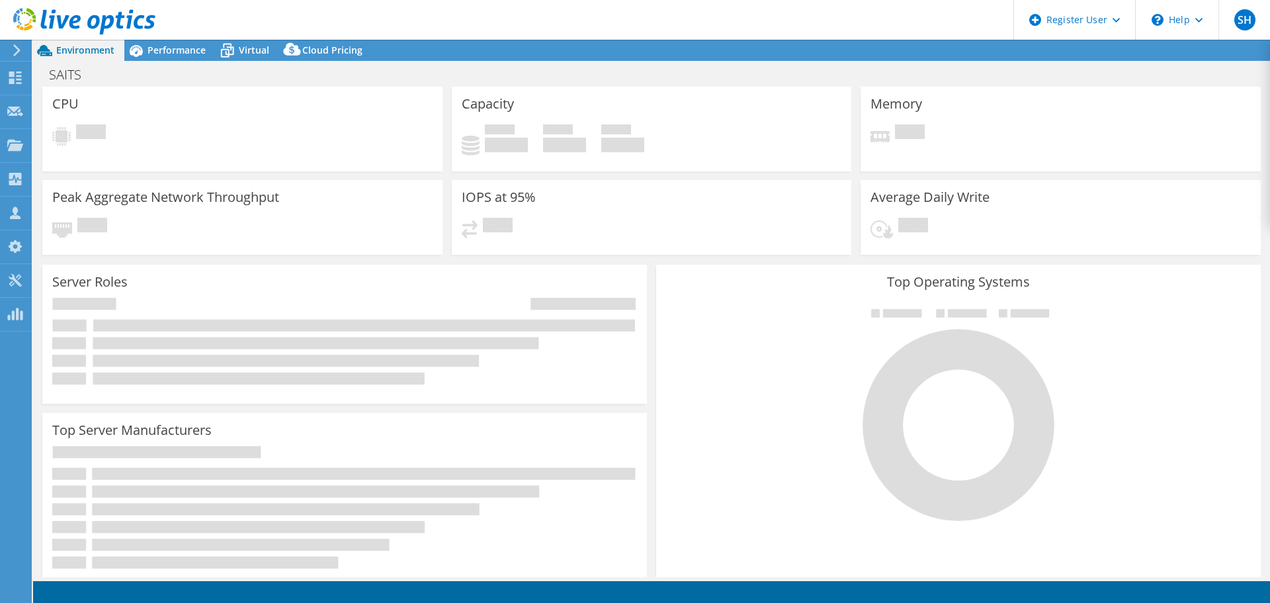
select select "USD"
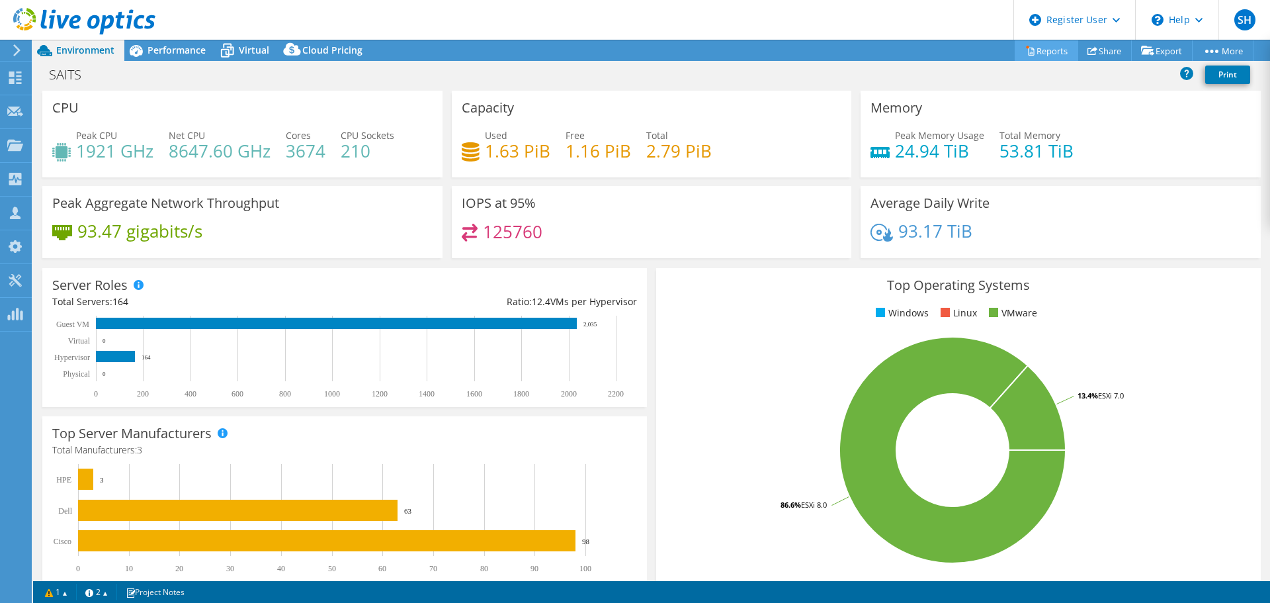
click at [1046, 53] on link "Reports" at bounding box center [1046, 50] width 63 height 21
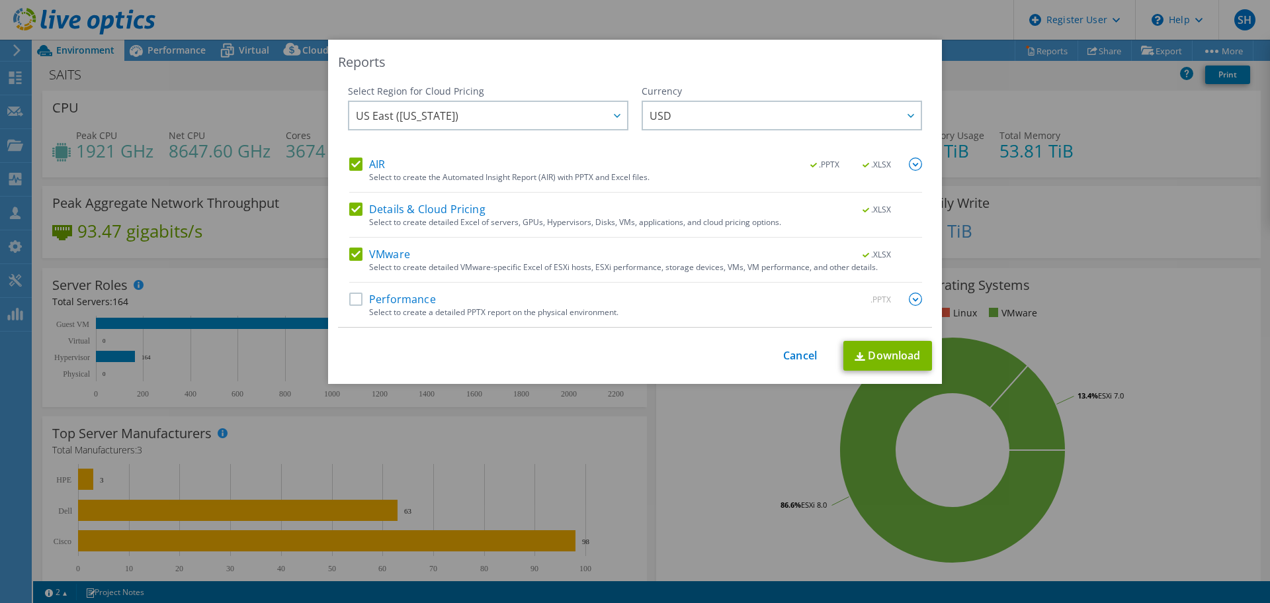
click at [351, 299] on label "Performance" at bounding box center [392, 298] width 87 height 13
click at [0, 0] on input "Performance" at bounding box center [0, 0] width 0 height 0
click at [501, 117] on span "US East ([US_STATE])" at bounding box center [491, 115] width 271 height 27
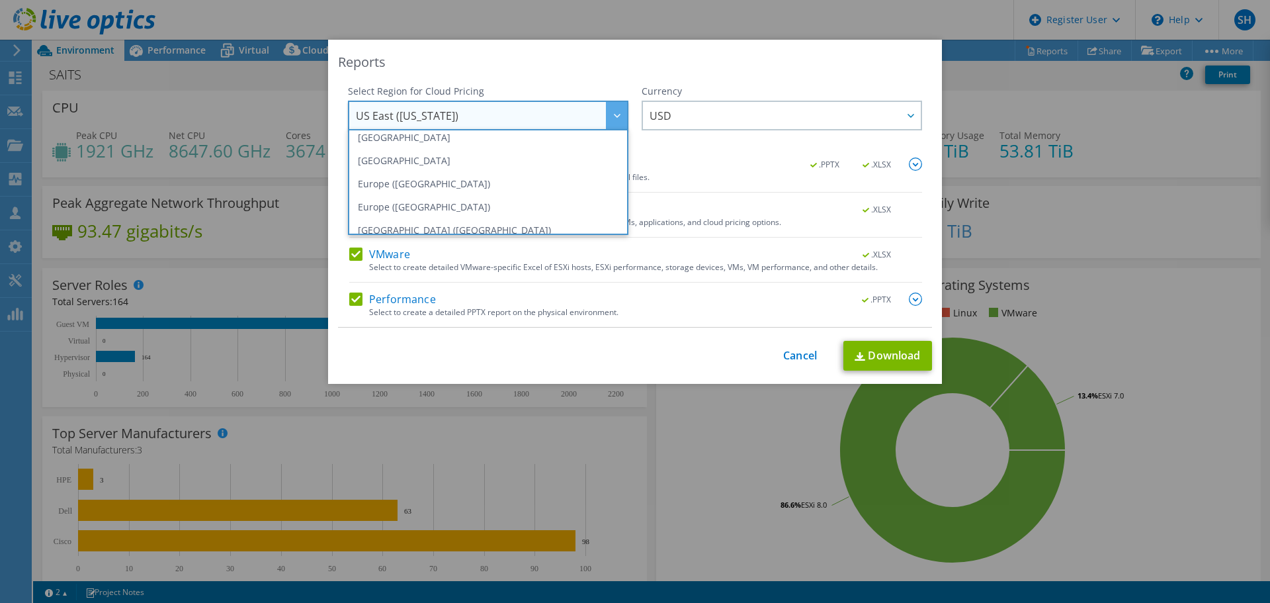
scroll to position [132, 0]
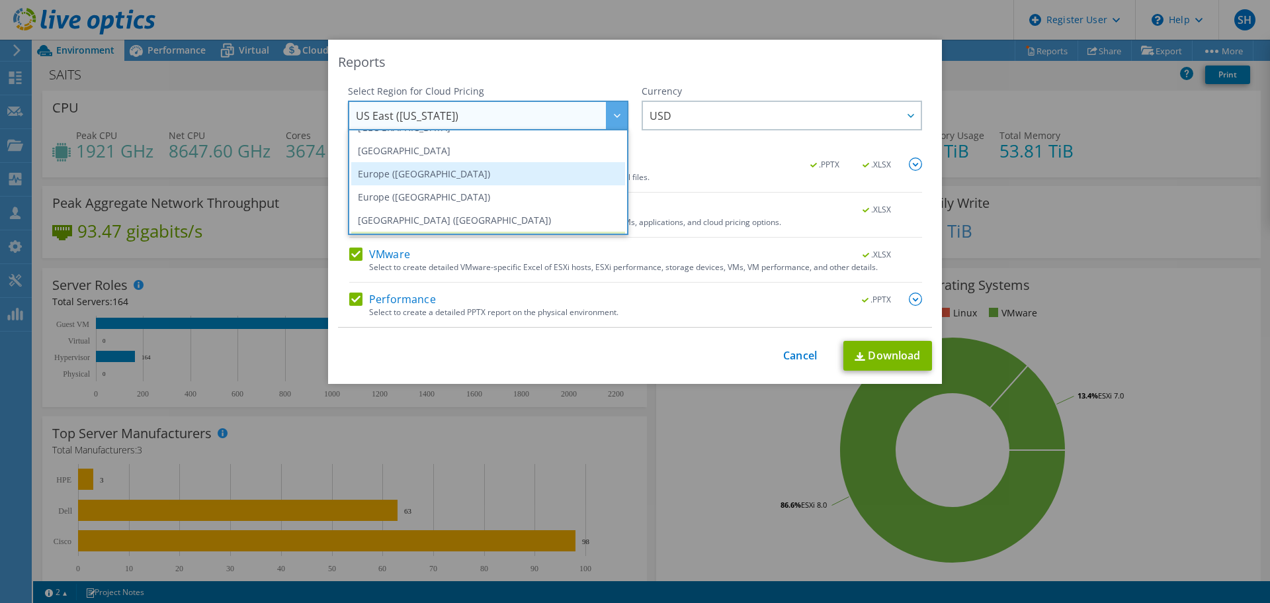
click at [480, 175] on li "Europe ([GEOGRAPHIC_DATA])" at bounding box center [488, 173] width 274 height 23
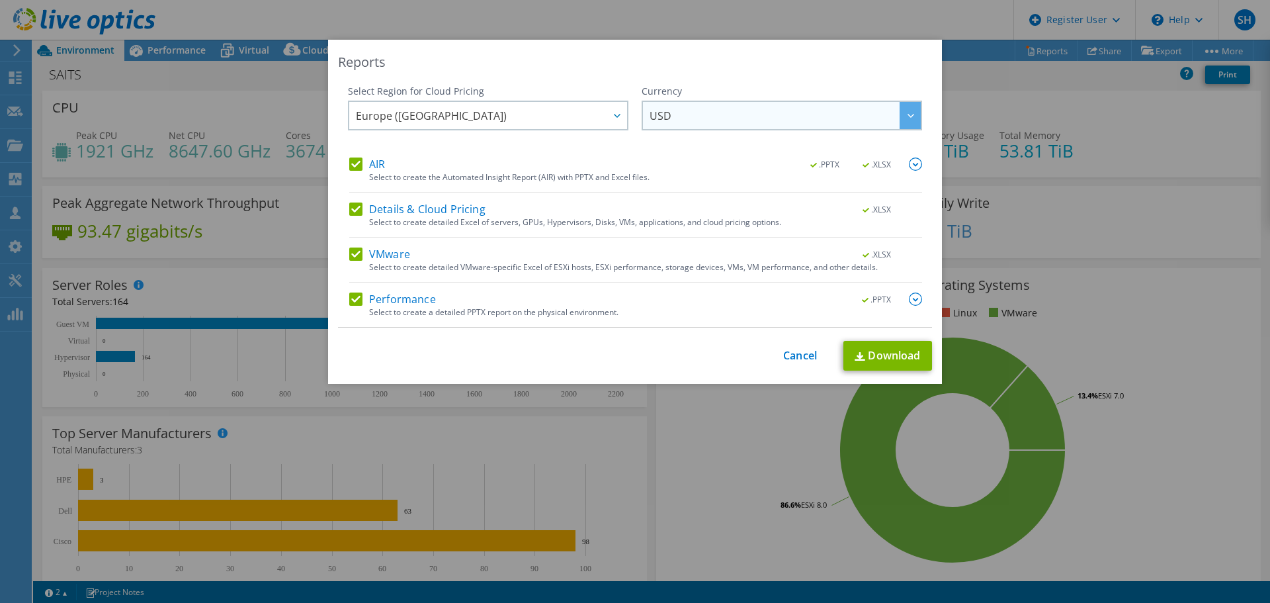
click at [735, 106] on span "USD" at bounding box center [784, 115] width 271 height 27
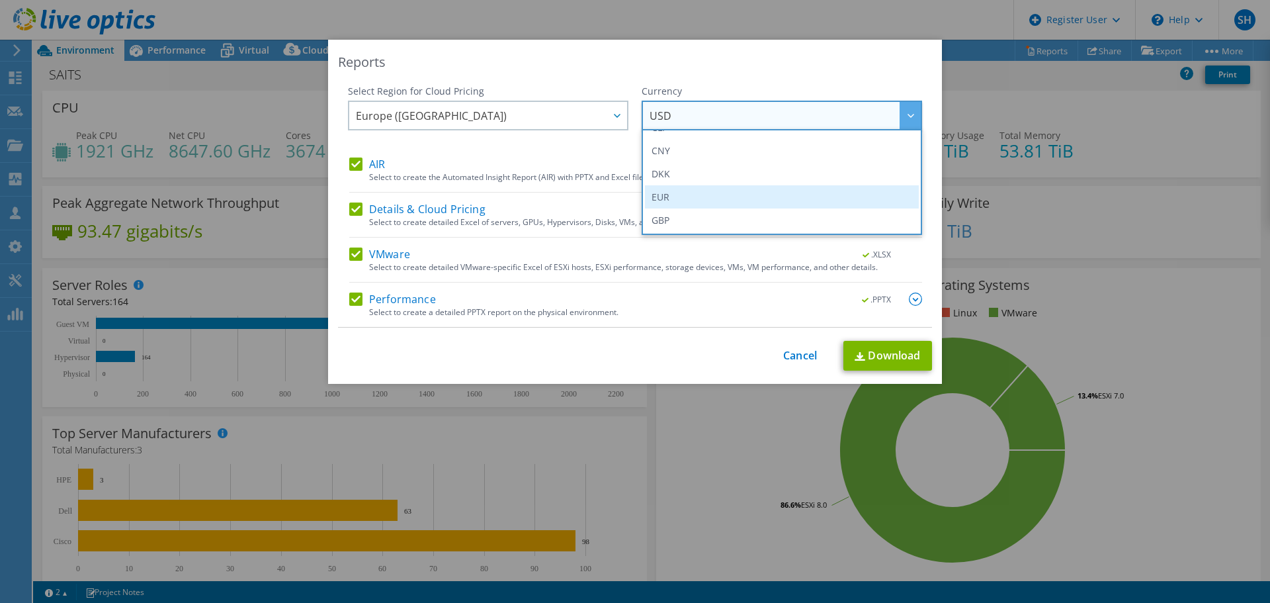
click at [721, 192] on li "EUR" at bounding box center [782, 196] width 274 height 23
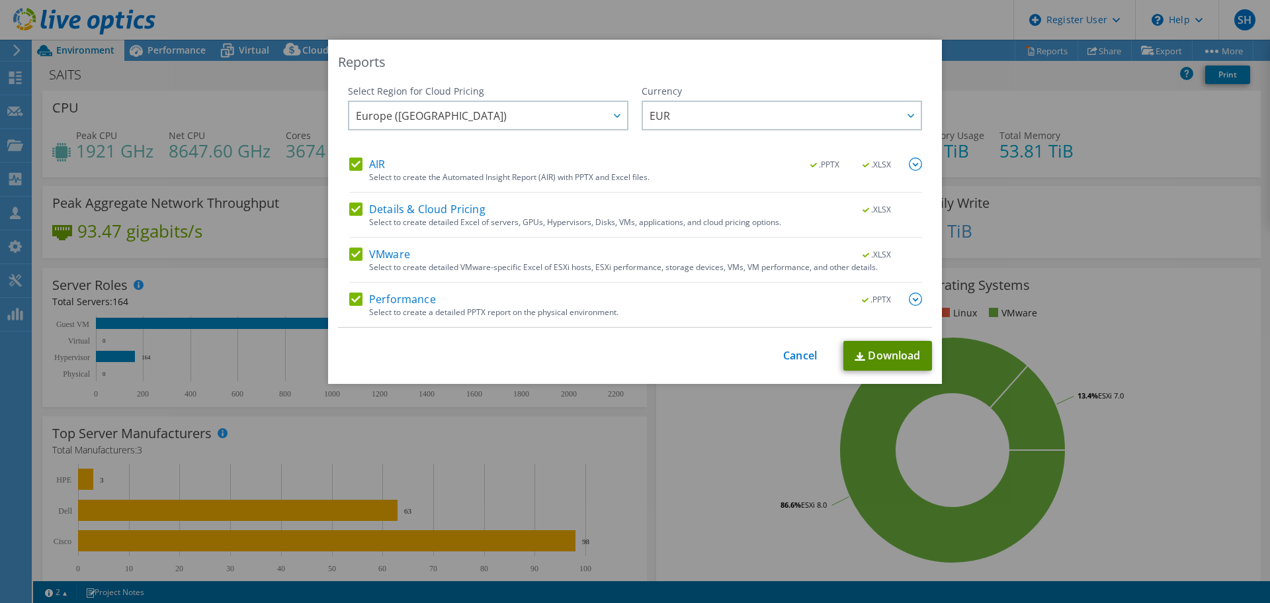
click at [885, 356] on link "Download" at bounding box center [887, 356] width 89 height 30
click at [1016, 214] on div "Reports Select Region for Cloud Pricing Asia Pacific ([GEOGRAPHIC_DATA]) [GEOGR…" at bounding box center [635, 301] width 1270 height 523
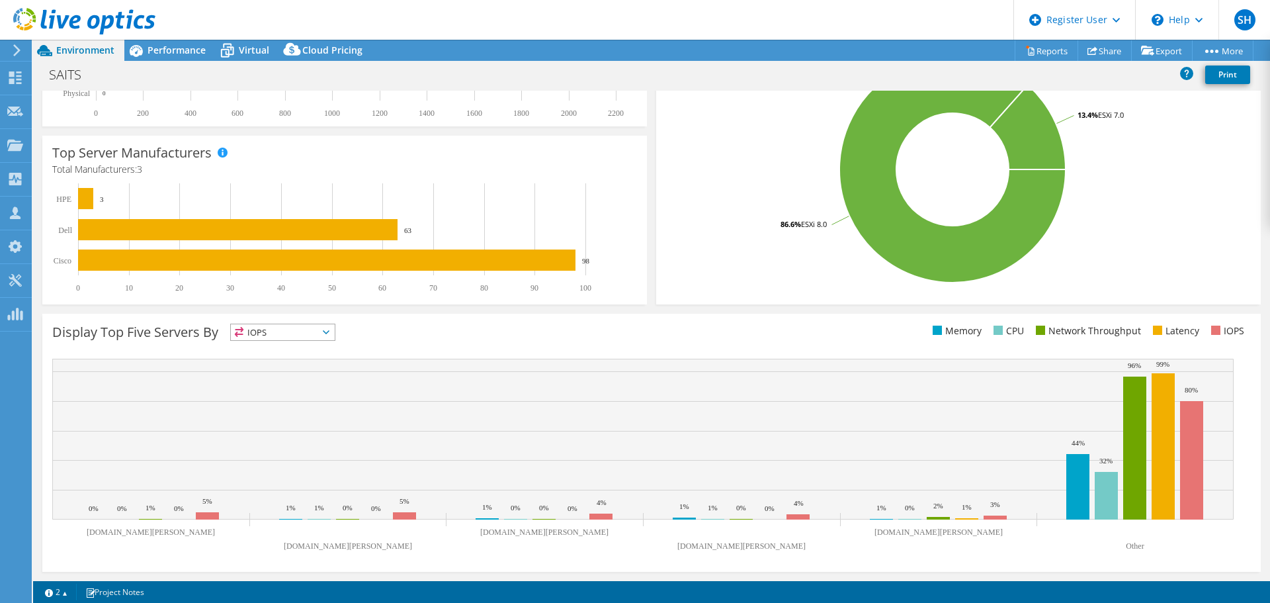
scroll to position [0, 0]
